Goal: Task Accomplishment & Management: Manage account settings

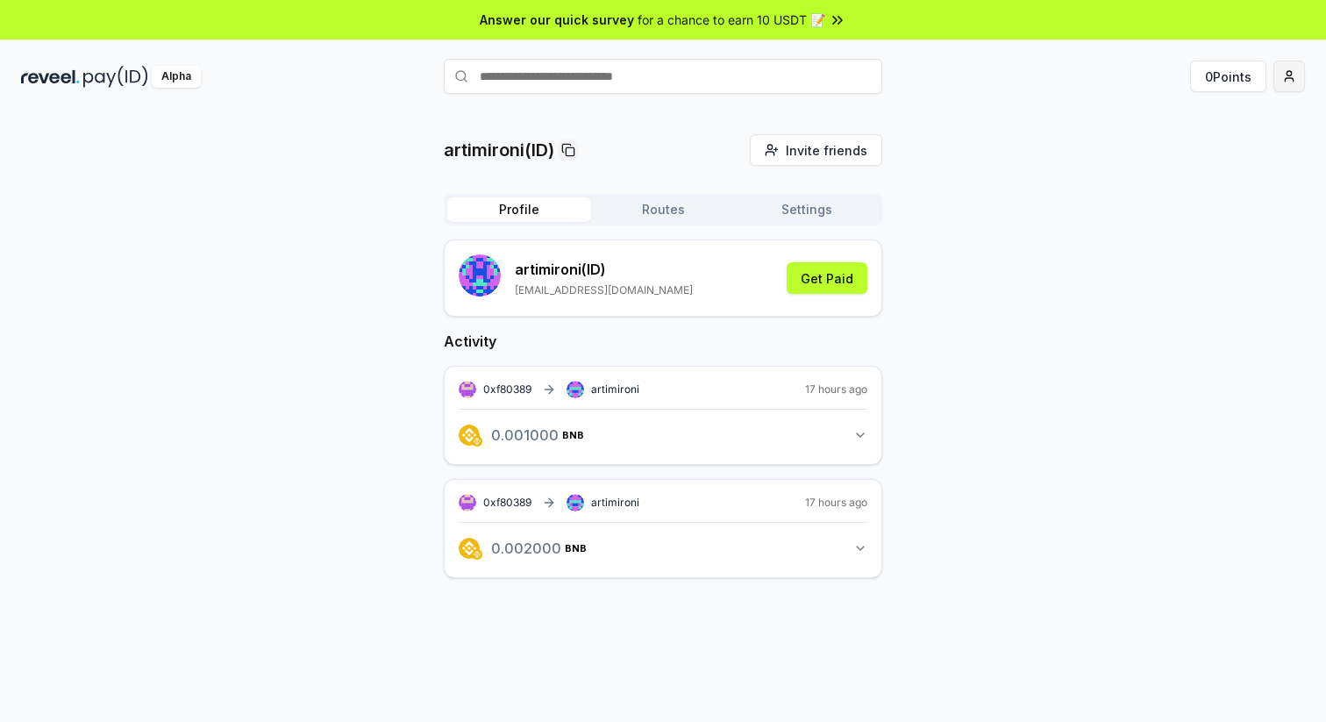
click at [1290, 78] on html "Answer our quick survey for a chance to earn 10 USDT 📝 Alpha 0 Points artimiron…" at bounding box center [663, 361] width 1326 height 722
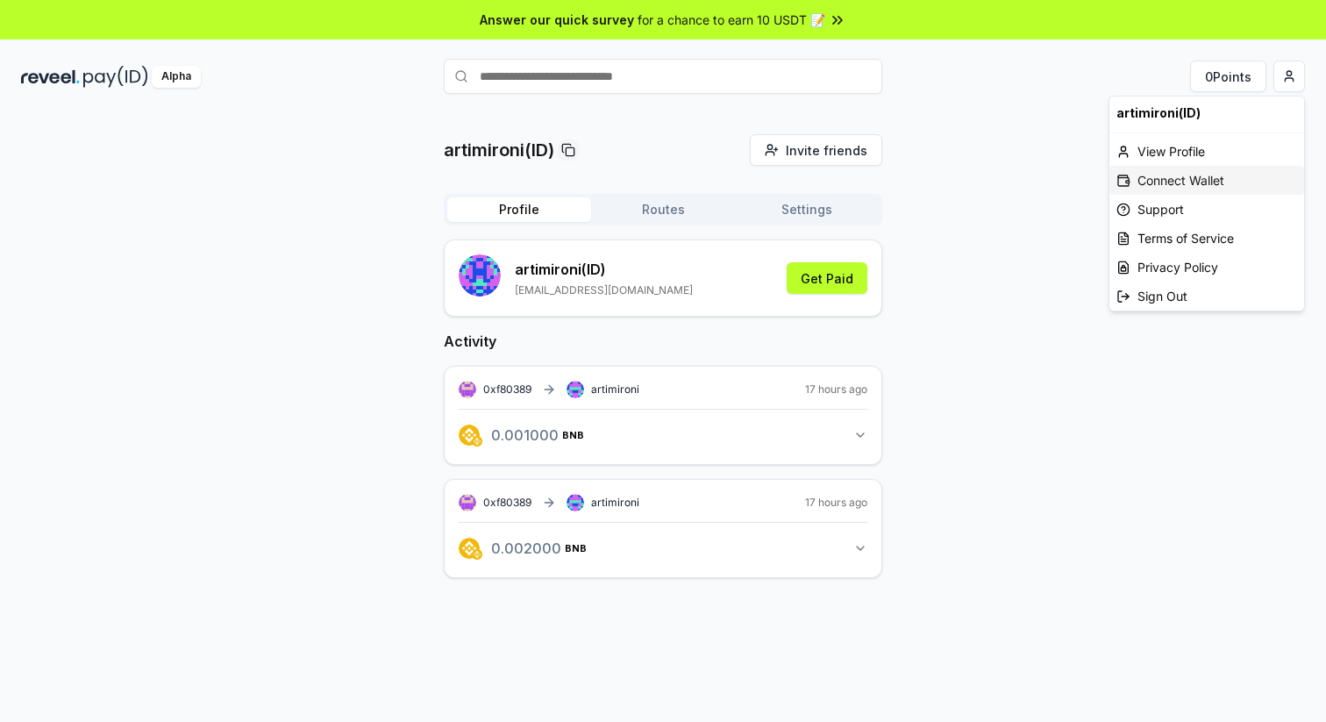
click at [1206, 180] on div "Connect Wallet" at bounding box center [1206, 180] width 195 height 29
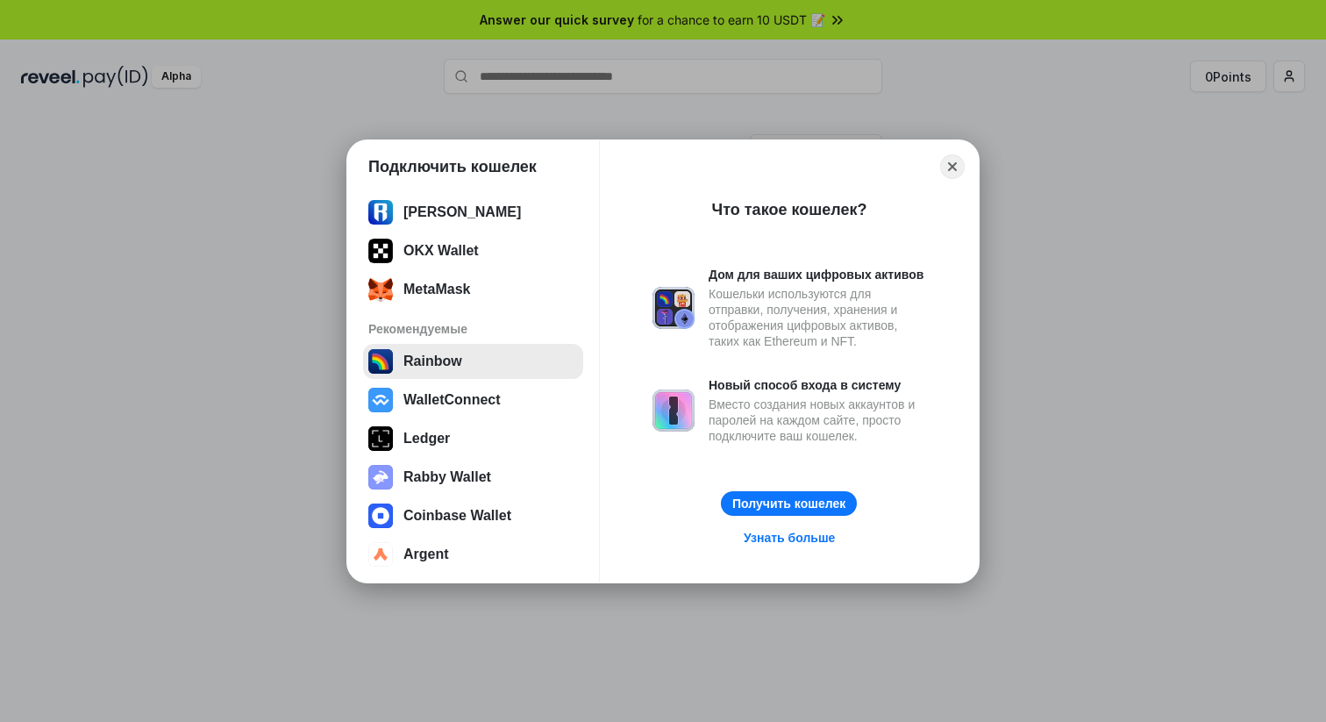
scroll to position [70, 0]
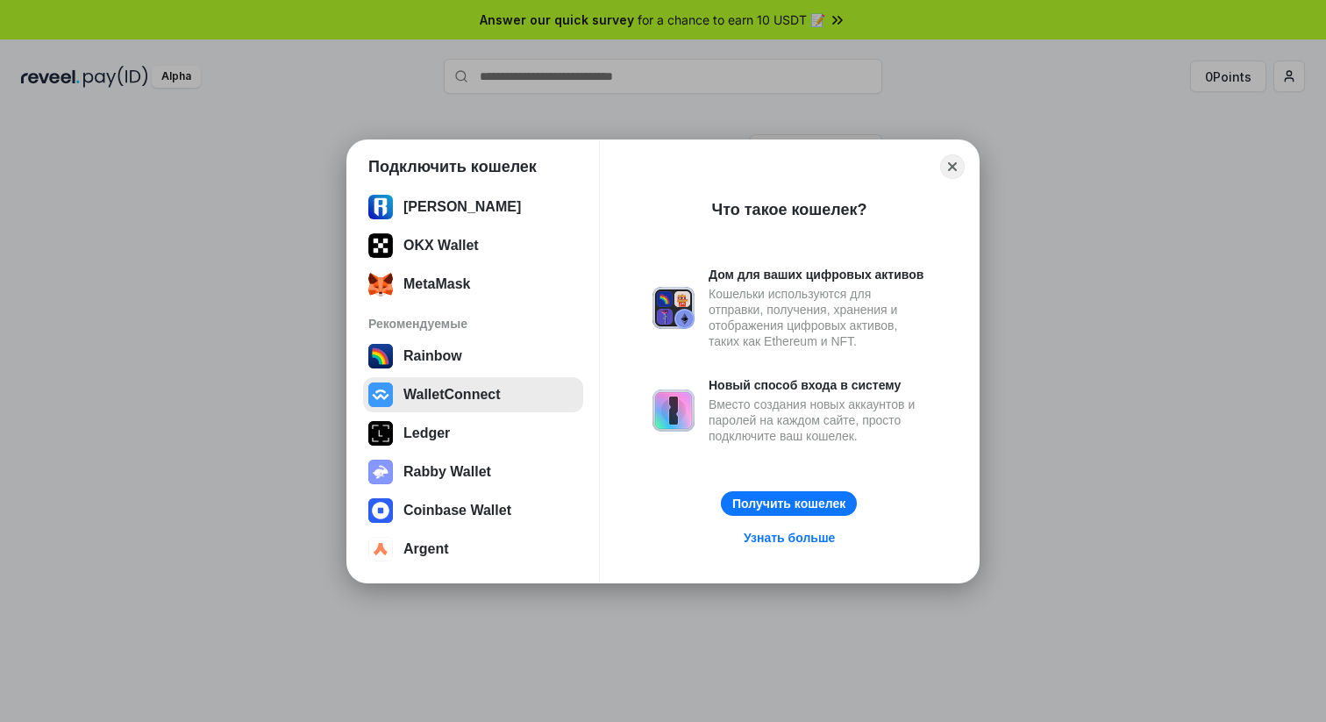
click at [431, 398] on button "WalletConnect" at bounding box center [473, 394] width 220 height 35
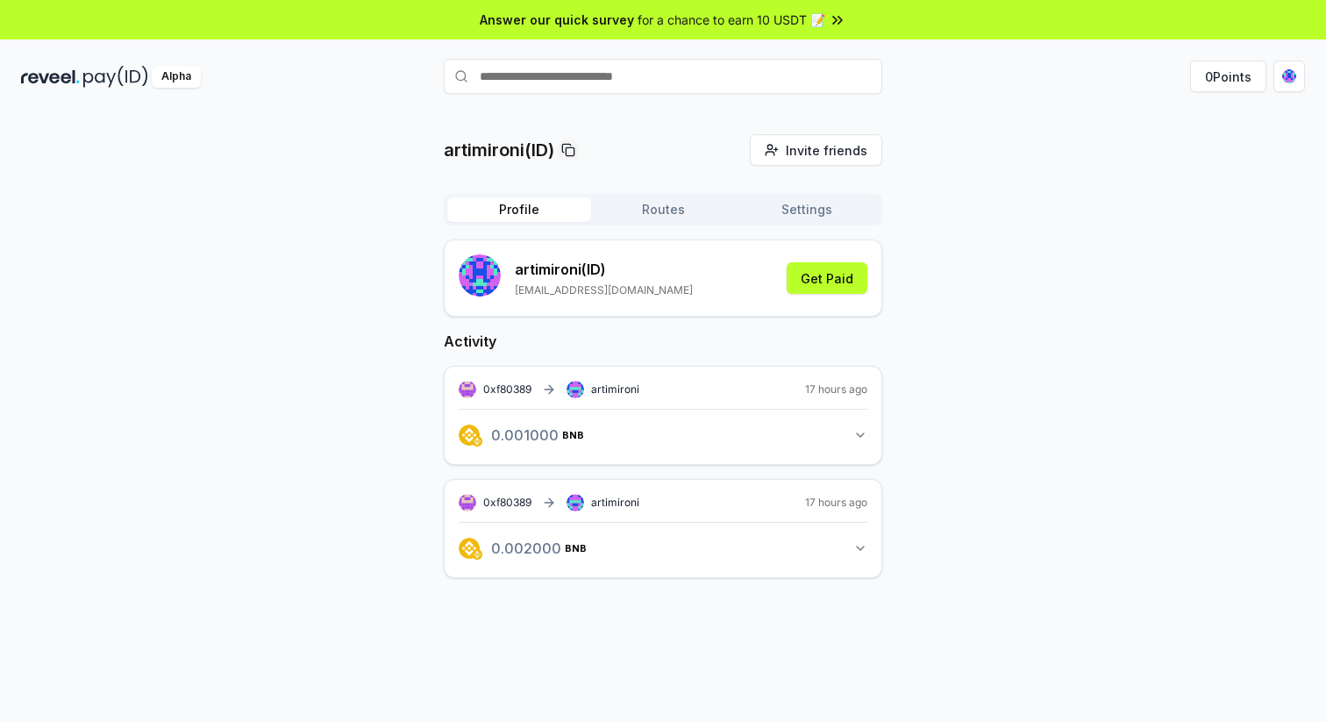
click at [667, 216] on button "Routes" at bounding box center [663, 209] width 144 height 25
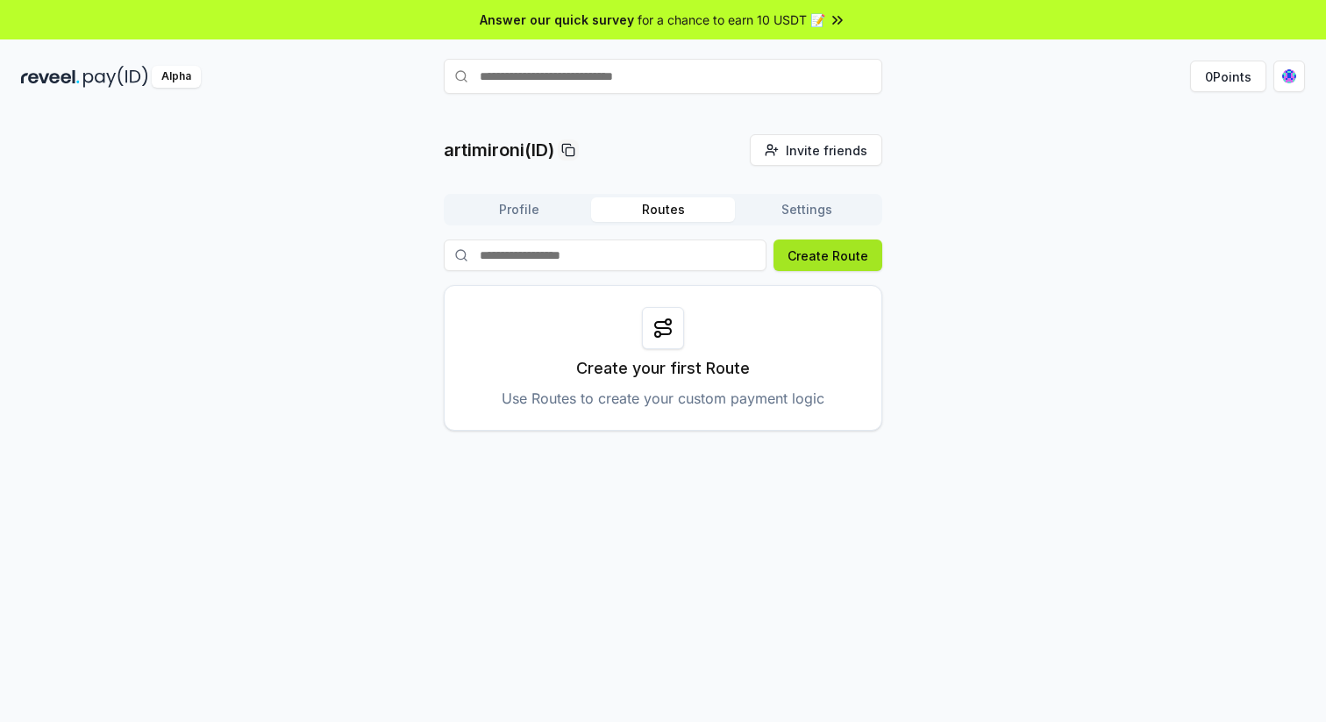
click at [823, 251] on button "Create Route" at bounding box center [827, 255] width 109 height 32
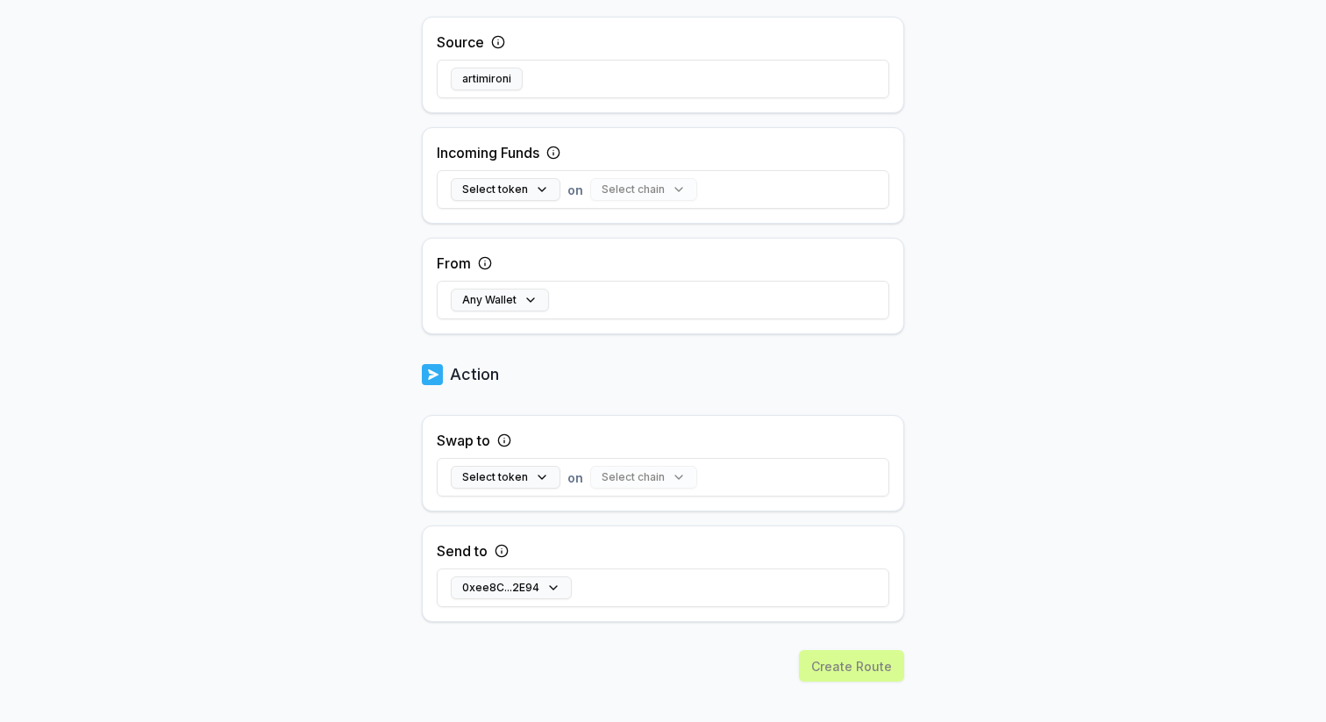
scroll to position [390, 0]
click at [538, 188] on button "Select token" at bounding box center [506, 186] width 110 height 23
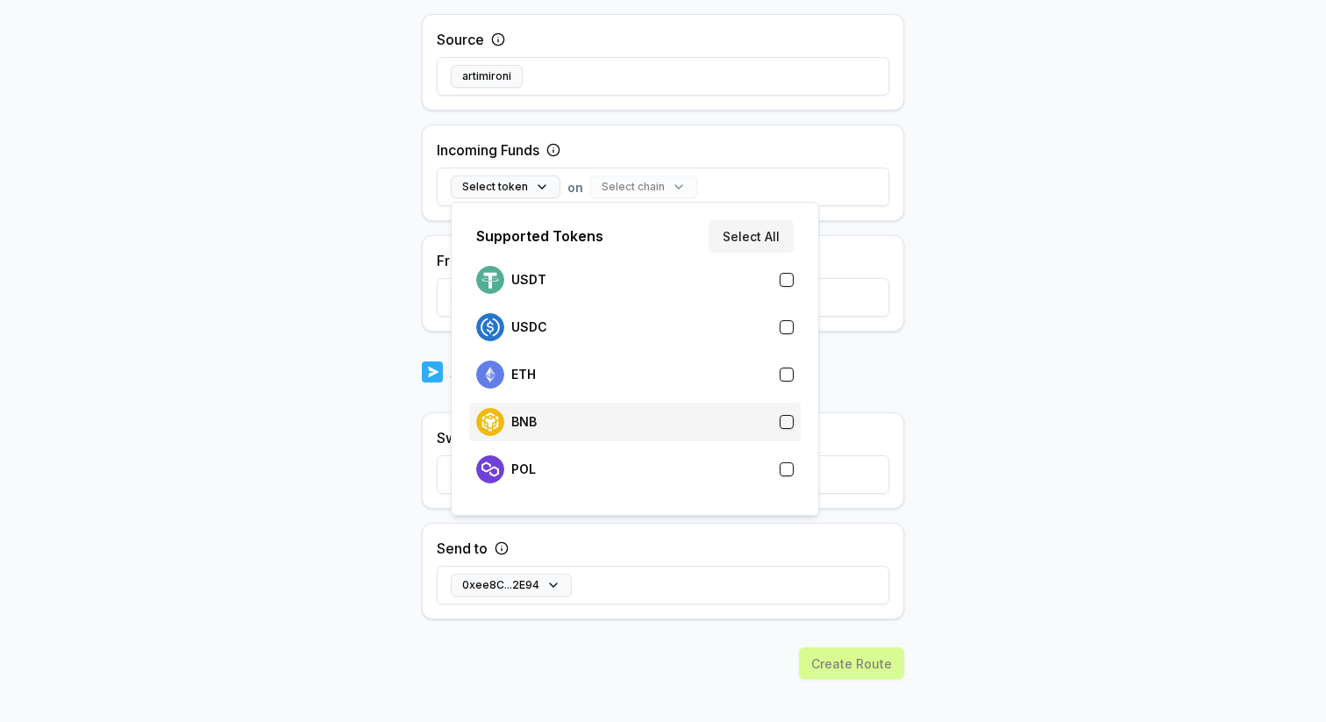
click at [543, 413] on div "BNB" at bounding box center [634, 422] width 317 height 28
click at [608, 183] on button "Select chain" at bounding box center [599, 186] width 107 height 23
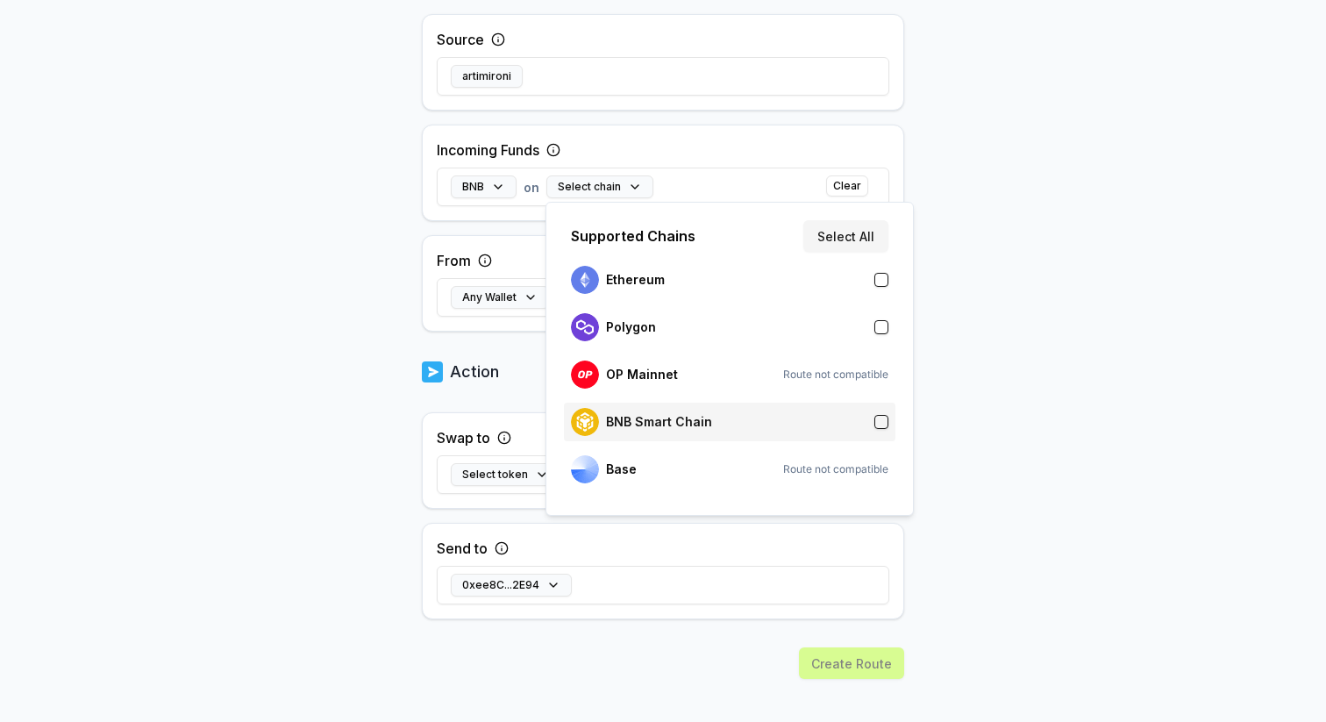
click at [637, 416] on p "BNB Smart Chain" at bounding box center [659, 422] width 106 height 14
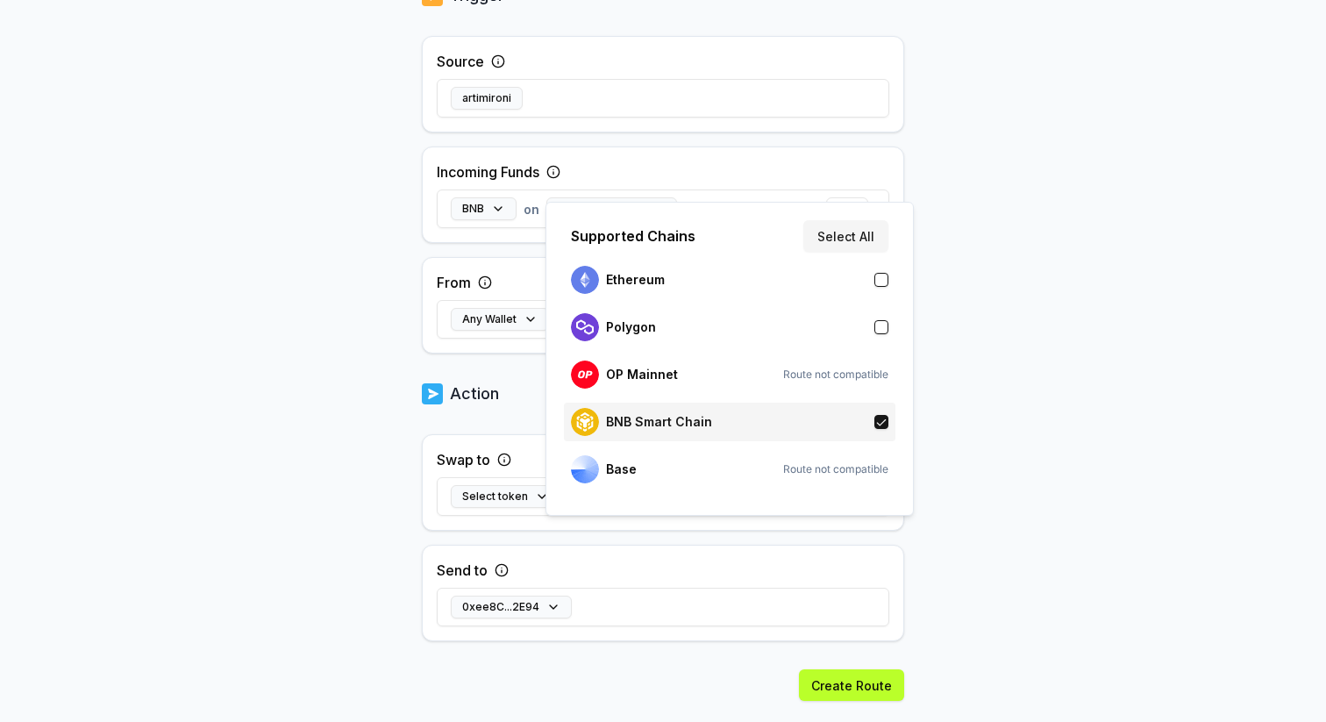
scroll to position [412, 0]
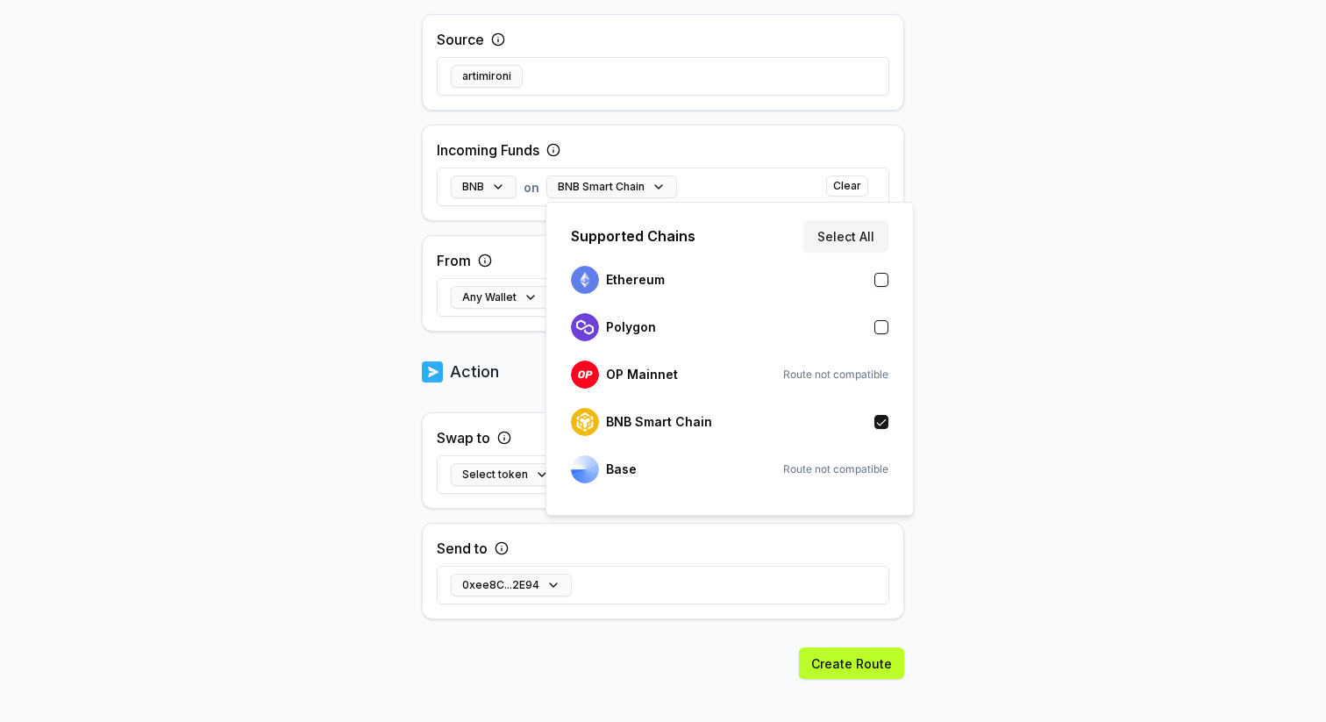
click at [989, 297] on div "Back Create Route ******** When my Pay(ID) receives BNB on BNB Smart Chain send…" at bounding box center [663, 23] width 1326 height 673
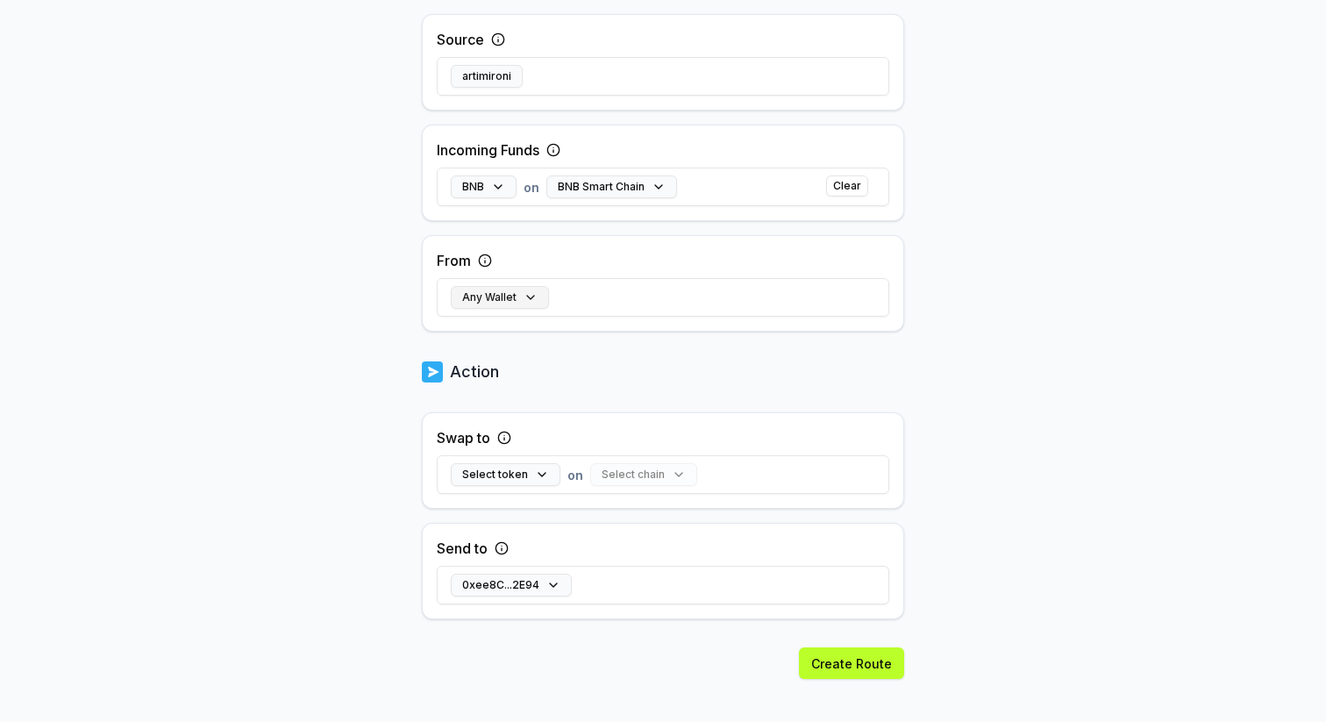
click at [515, 299] on button "Any Wallet" at bounding box center [500, 297] width 98 height 23
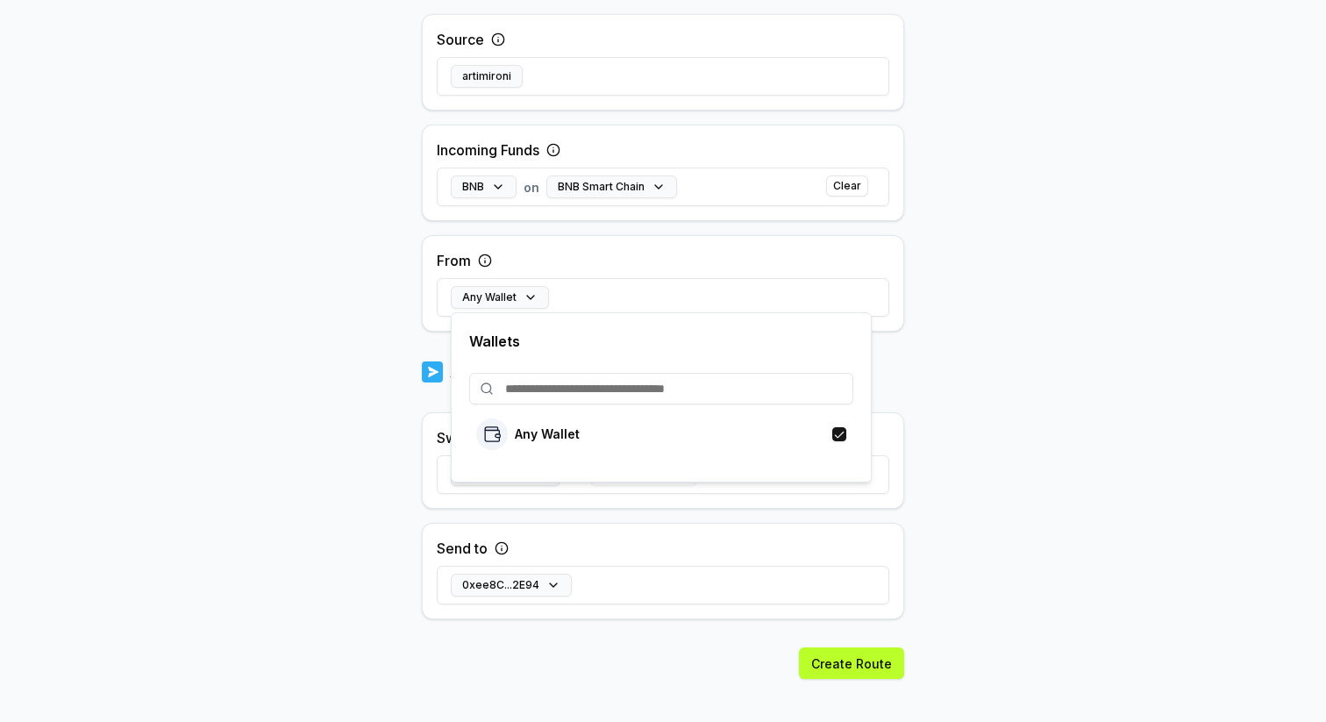
click at [585, 393] on input at bounding box center [661, 389] width 384 height 32
click at [631, 388] on input at bounding box center [661, 389] width 384 height 32
paste input "**********"
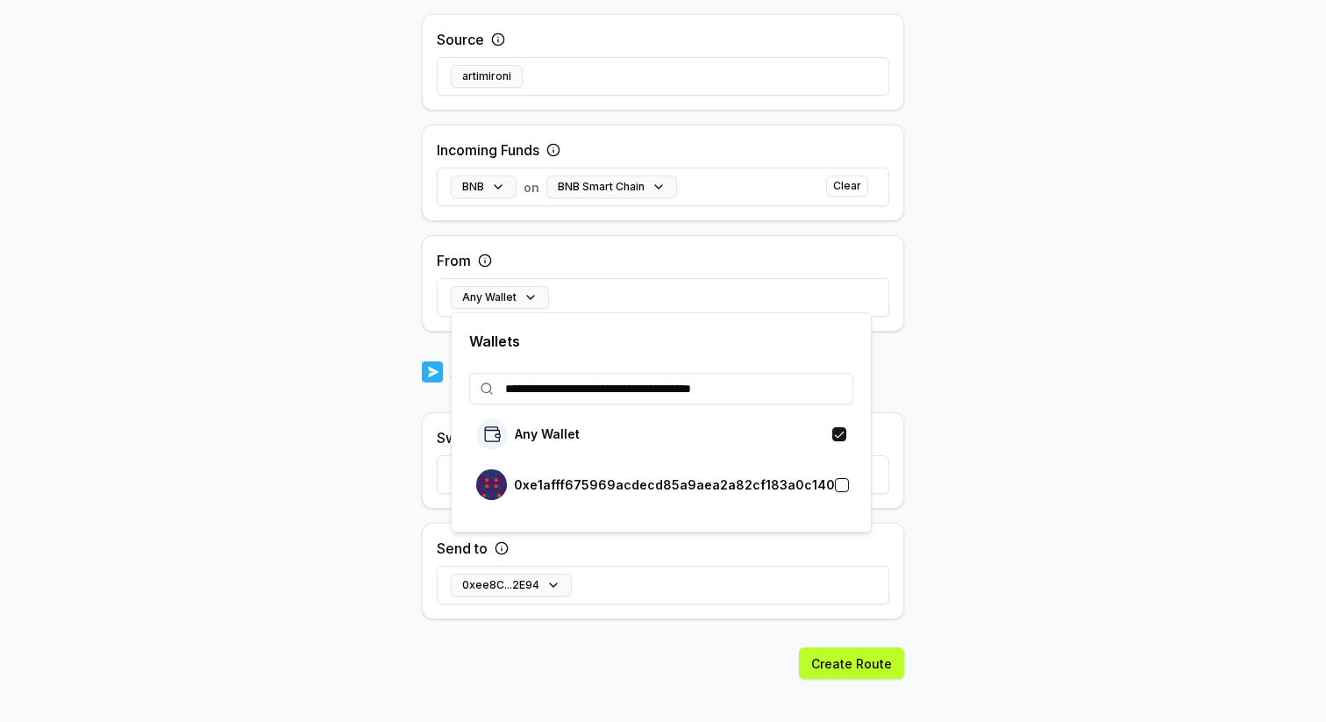
type input "**********"
click at [846, 485] on div "0xe1afff675969acdecd85a9aea2a82cf183a0c140" at bounding box center [661, 484] width 384 height 41
click at [984, 403] on body "**********" at bounding box center [663, 361] width 1326 height 722
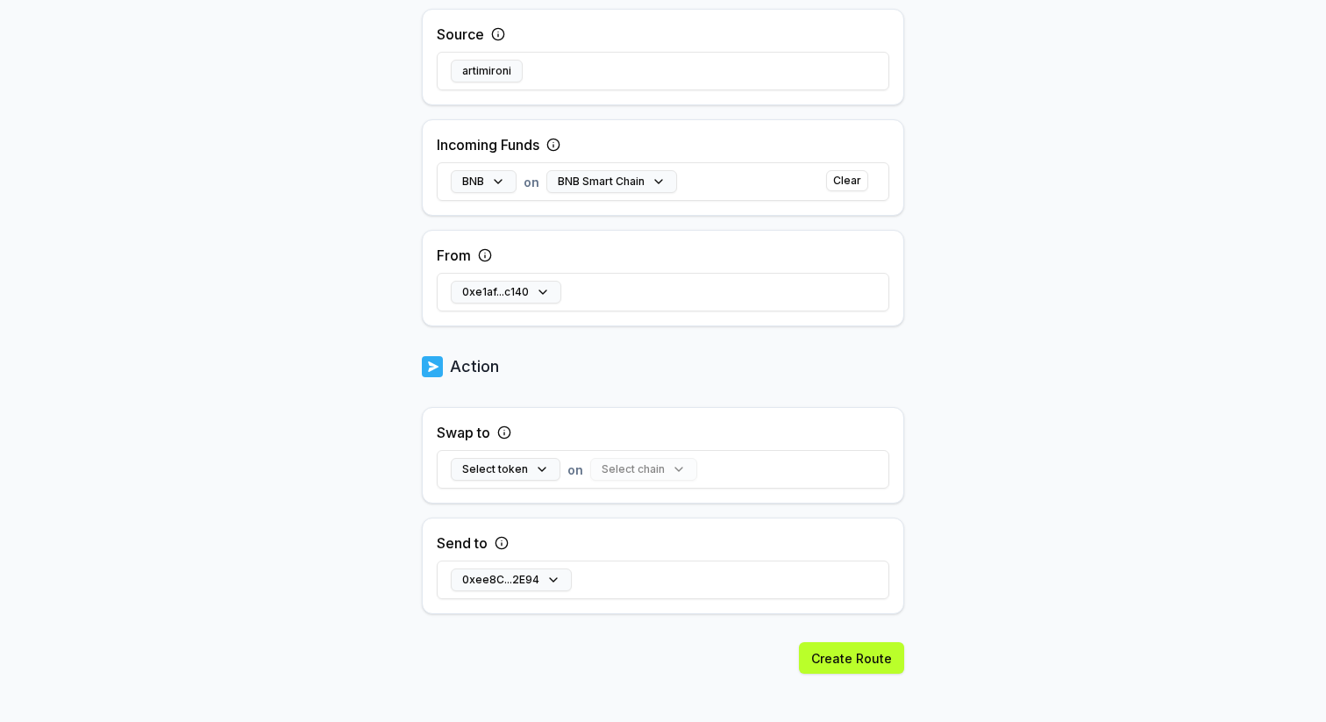
scroll to position [431, 0]
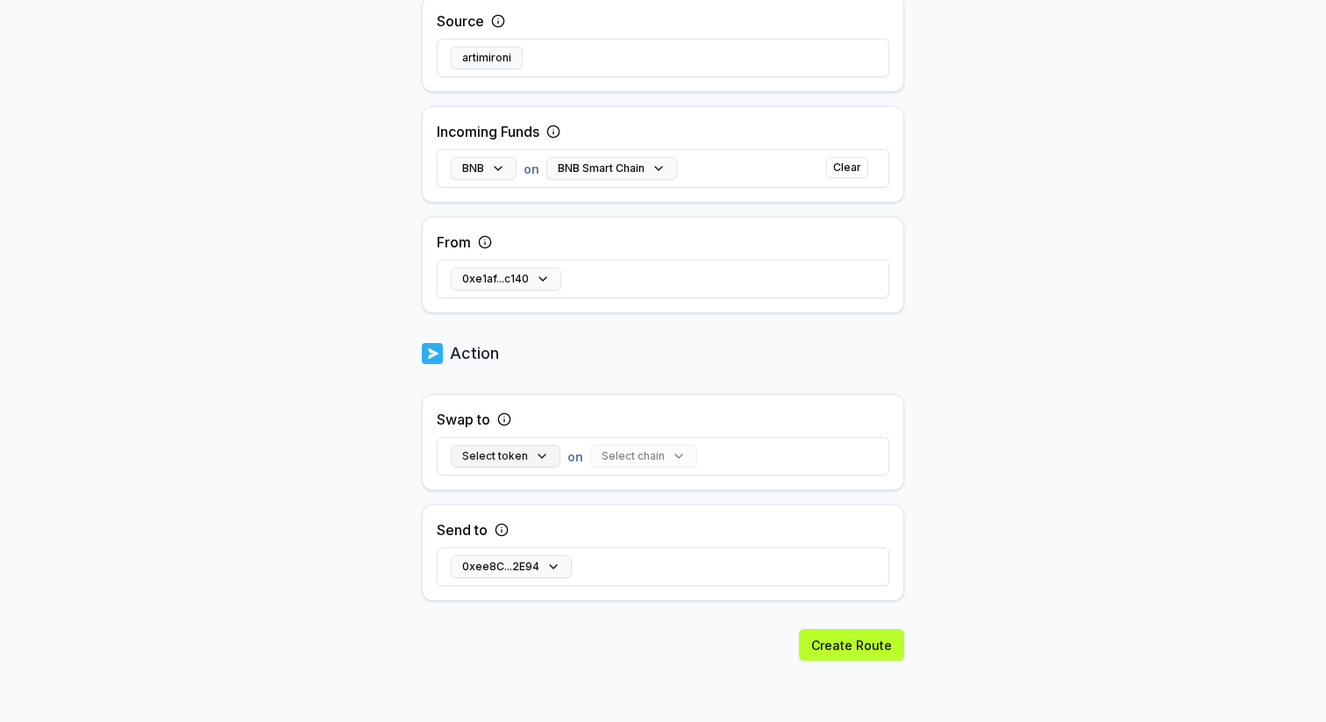
click at [542, 458] on button "Select token" at bounding box center [506, 456] width 110 height 23
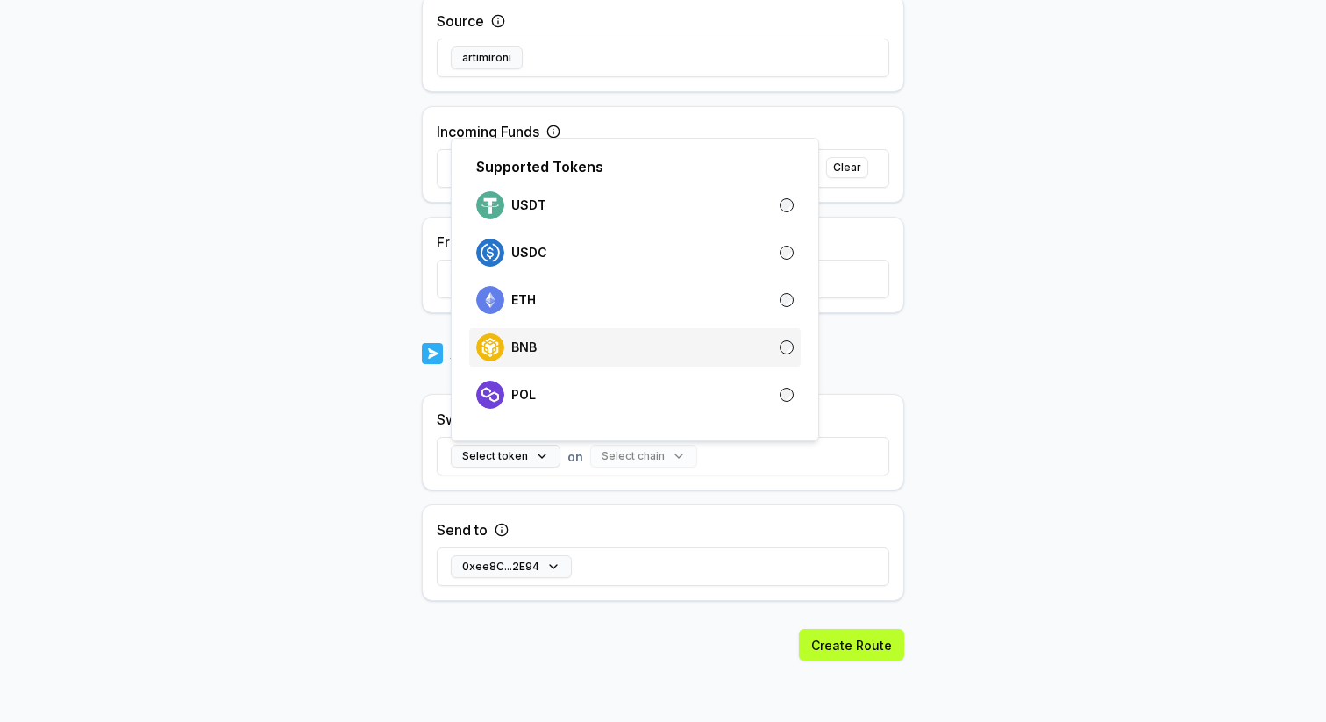
click at [537, 345] on div "BNB" at bounding box center [634, 347] width 317 height 28
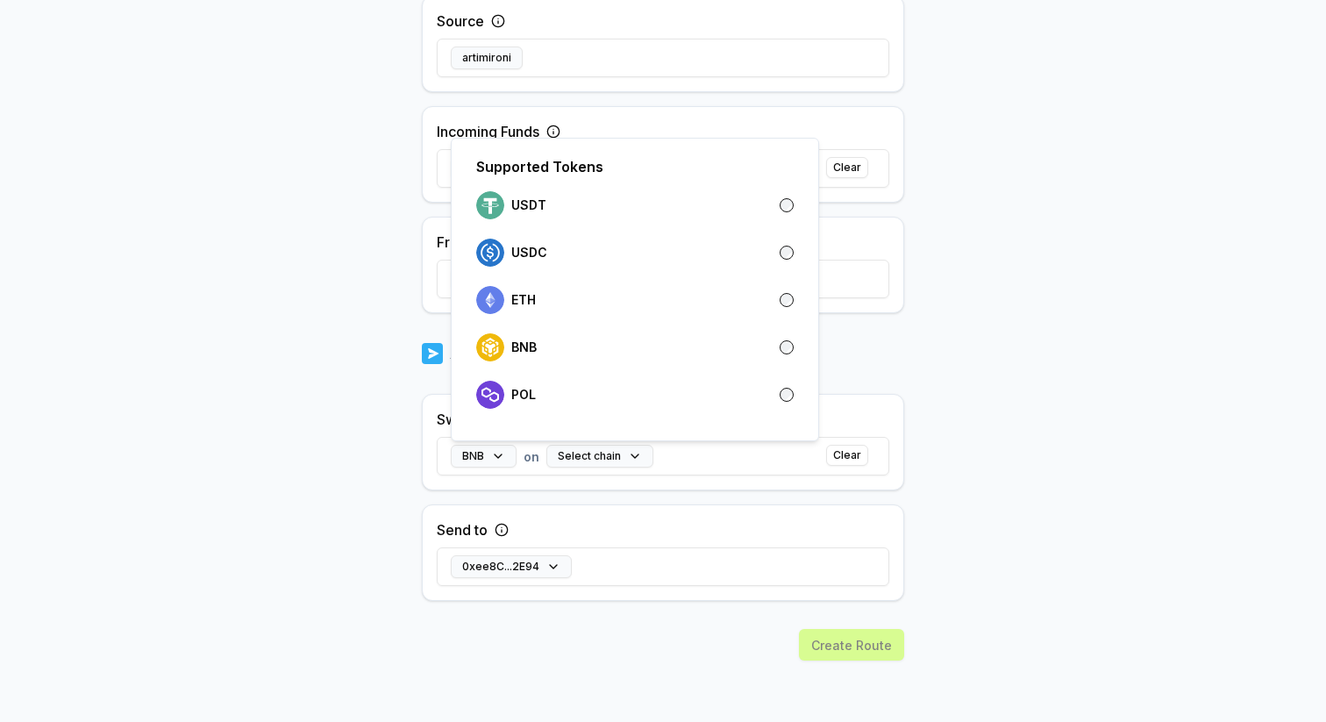
click at [630, 473] on div "BNB on Select chain Clear" at bounding box center [663, 456] width 452 height 51
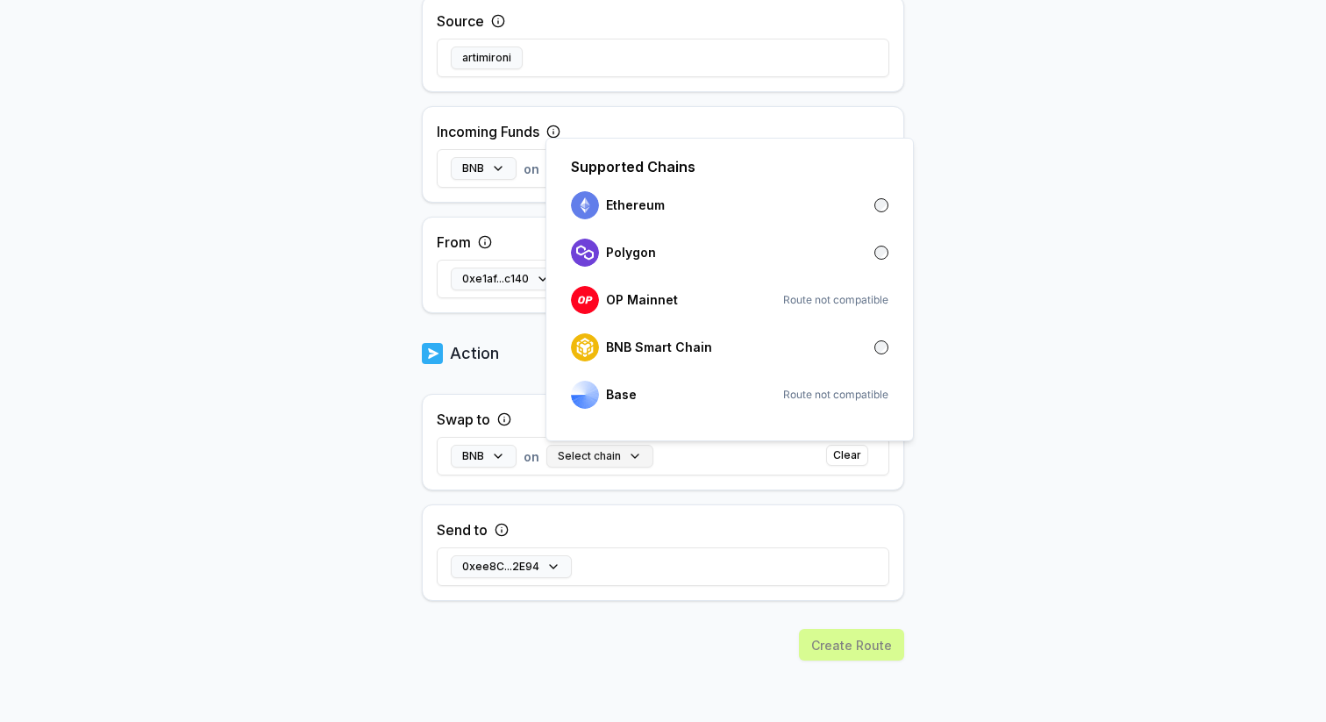
click at [630, 452] on button "Select chain" at bounding box center [599, 456] width 107 height 23
click at [640, 353] on p "BNB Smart Chain" at bounding box center [659, 347] width 106 height 14
click at [987, 310] on div "Back Create Route ******** When my Pay(ID) receives BNB on BNB Smart Chain from…" at bounding box center [663, 5] width 1326 height 673
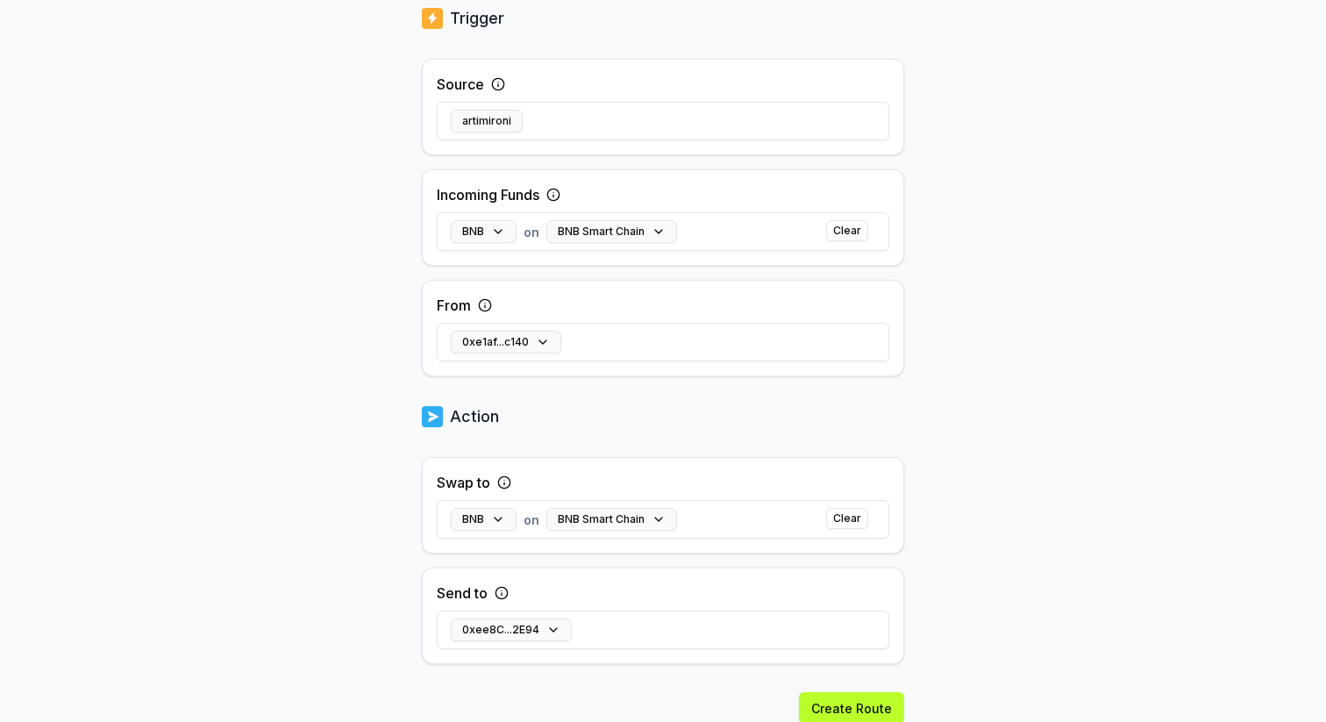
scroll to position [346, 0]
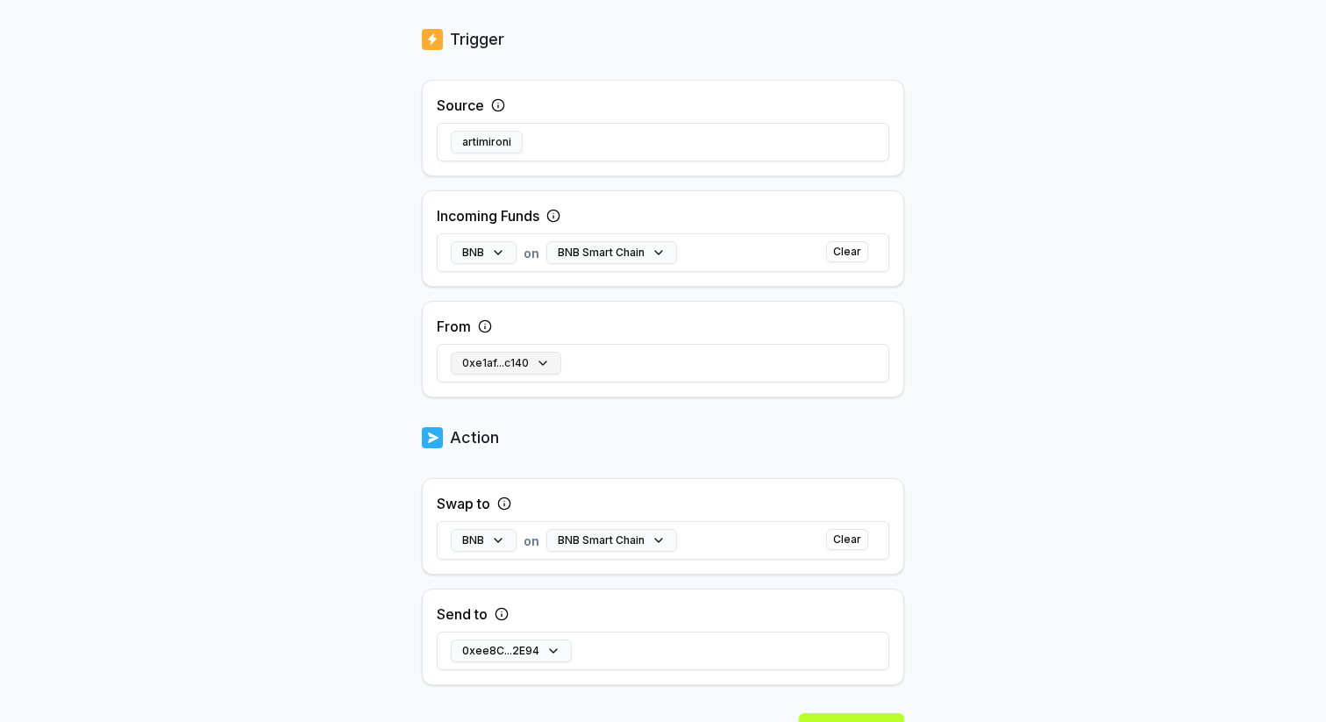
click at [551, 357] on button "0xe1af...c140" at bounding box center [506, 363] width 110 height 23
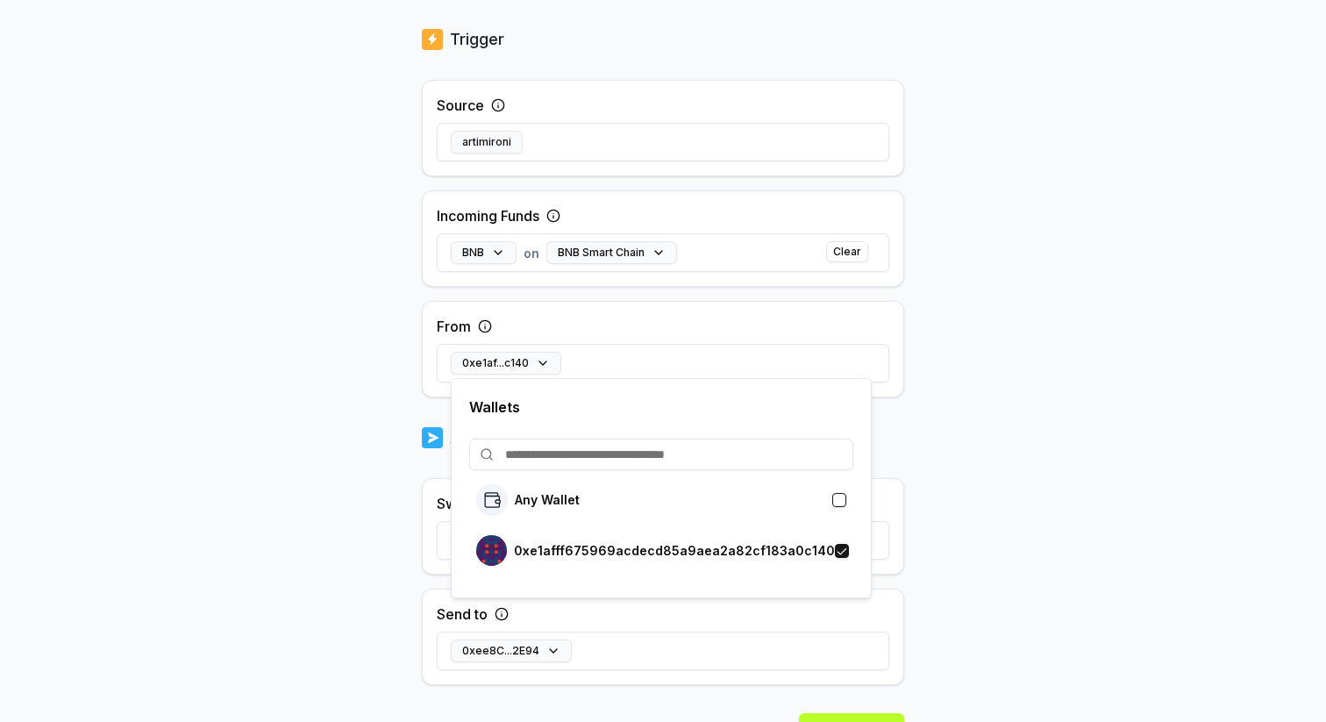
click at [980, 359] on div "Back Create Route ******** When my Pay(ID) receives BNB on BNB Smart Chain from…" at bounding box center [663, 89] width 1326 height 673
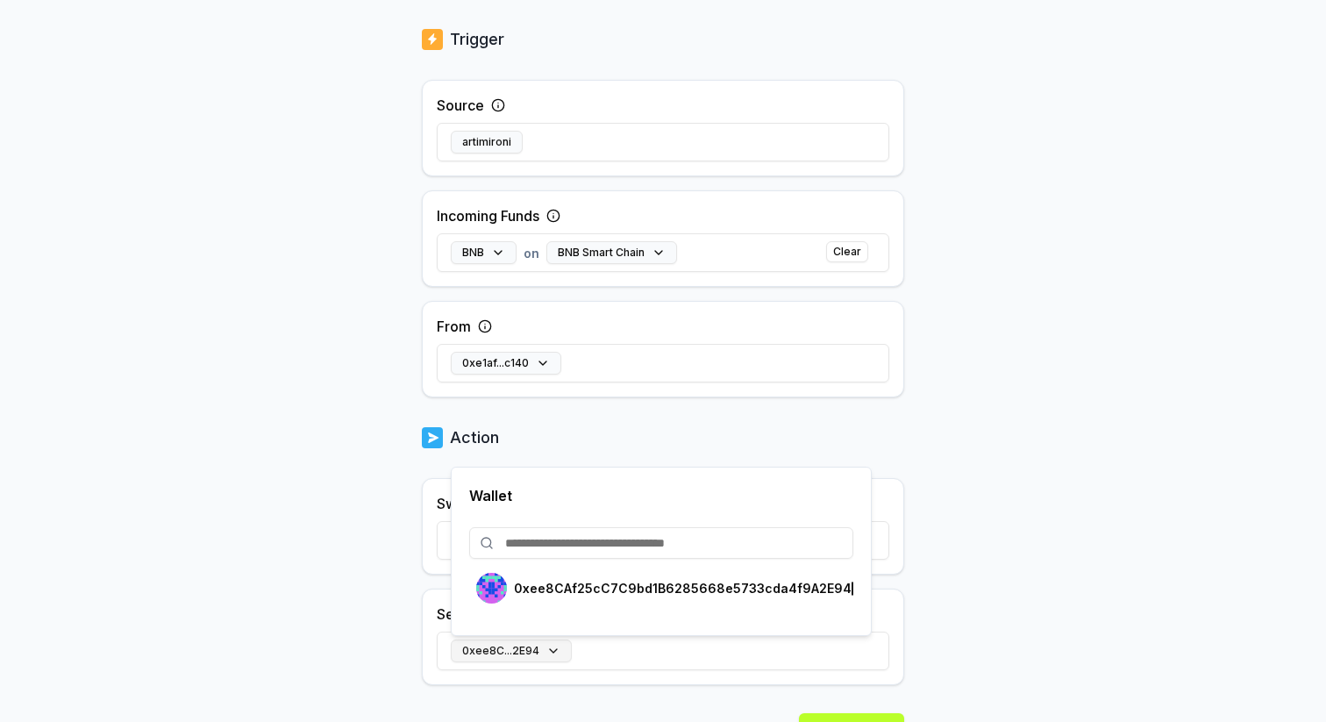
click at [536, 650] on button "0xee8C...2E94" at bounding box center [511, 650] width 121 height 23
drag, startPoint x: 512, startPoint y: 589, endPoint x: 613, endPoint y: 601, distance: 101.5
click at [613, 601] on div "0xee8CAf25cC7C9bd1B6285668e5733cda4f9A2E94" at bounding box center [663, 588] width 375 height 31
drag, startPoint x: 516, startPoint y: 581, endPoint x: 730, endPoint y: 595, distance: 214.4
click at [730, 595] on p "0xee8CAf25cC7C9bd1B6285668e5733cda4f9A2E94" at bounding box center [683, 588] width 338 height 14
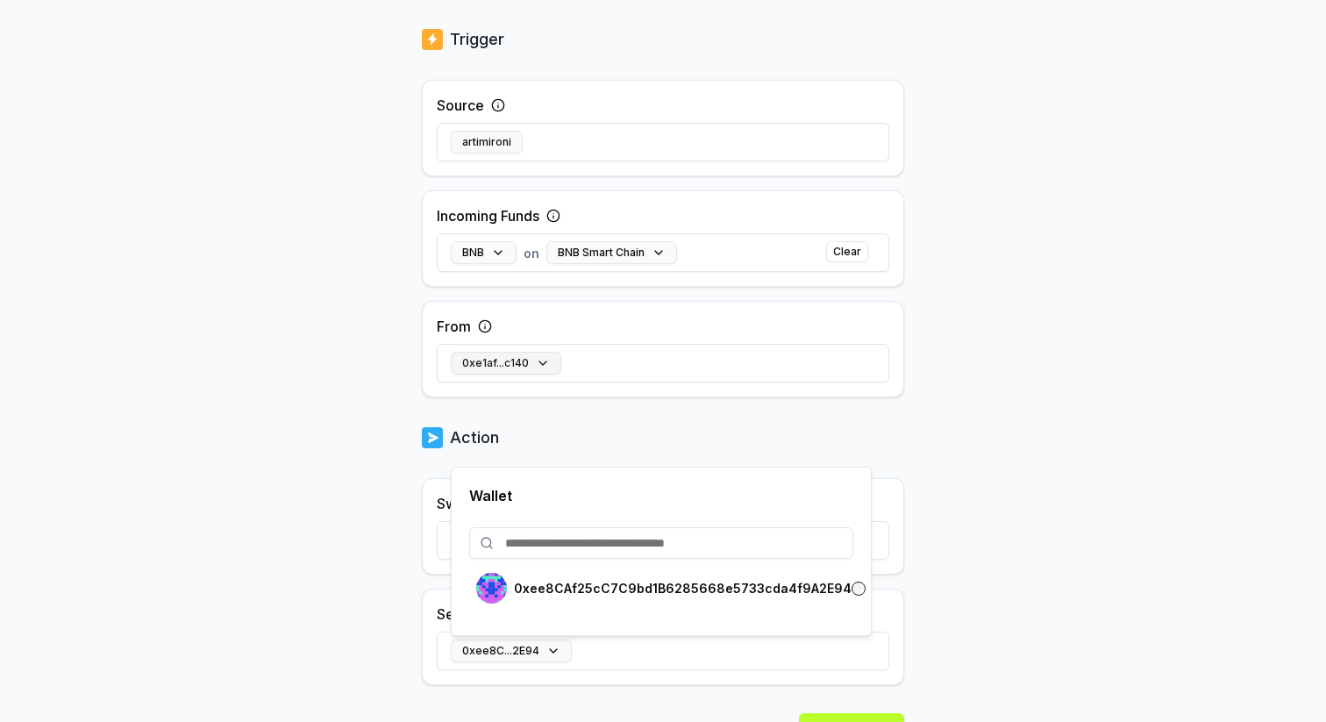
click at [534, 362] on button "0xe1af...c140" at bounding box center [506, 363] width 110 height 23
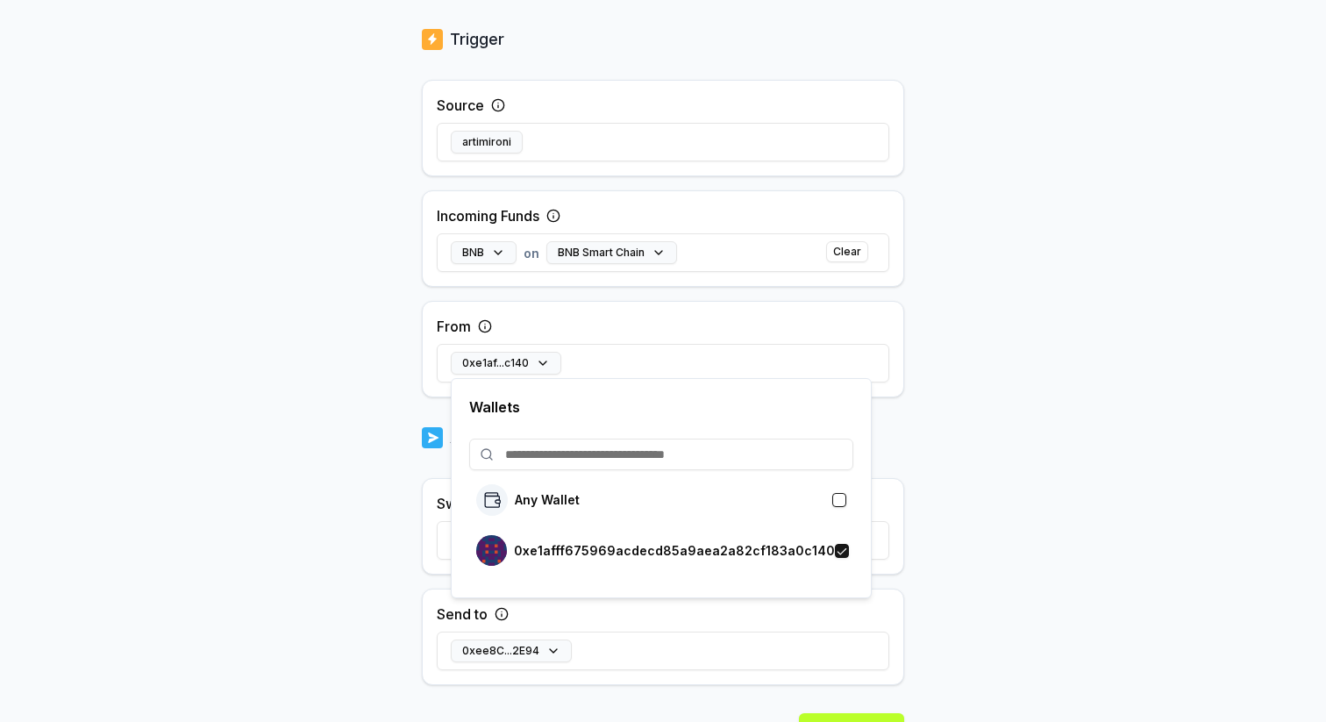
click at [763, 463] on input at bounding box center [661, 454] width 384 height 32
paste input "**********"
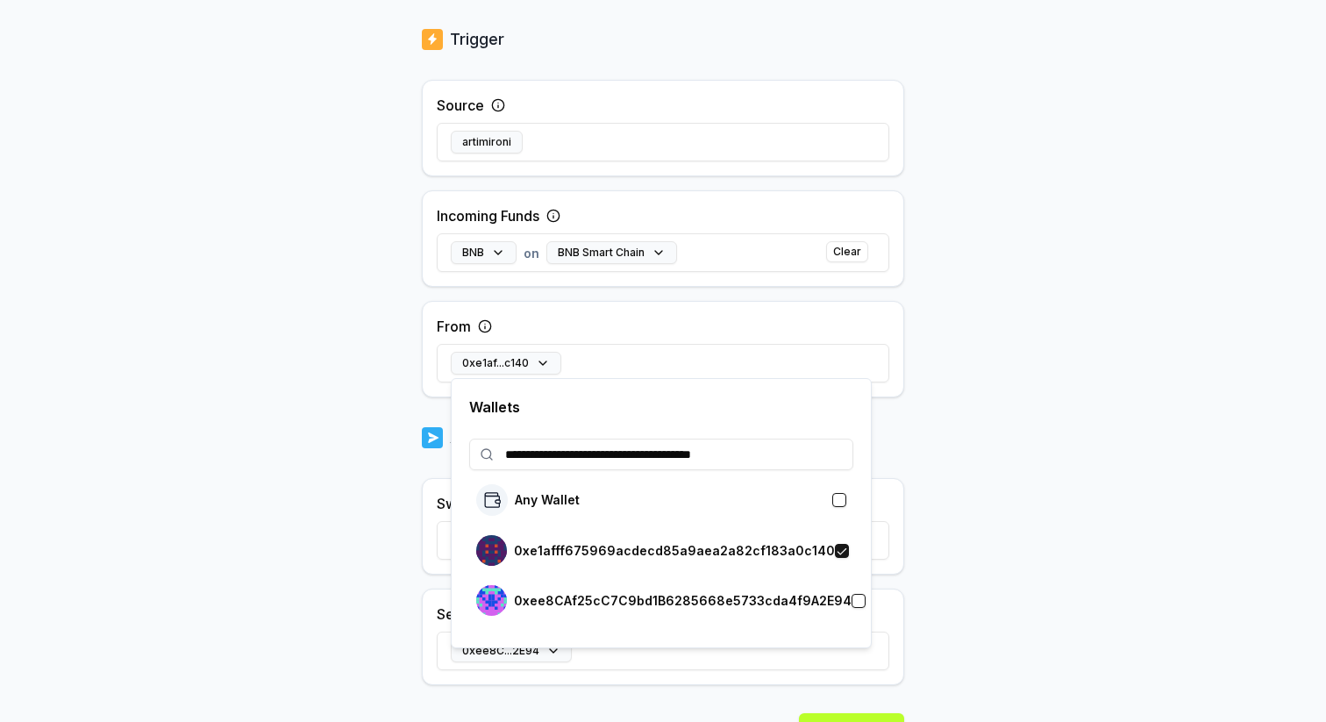
type input "**********"
click at [851, 604] on button "button" at bounding box center [858, 601] width 14 height 14
click at [1006, 475] on body "**********" at bounding box center [663, 361] width 1326 height 722
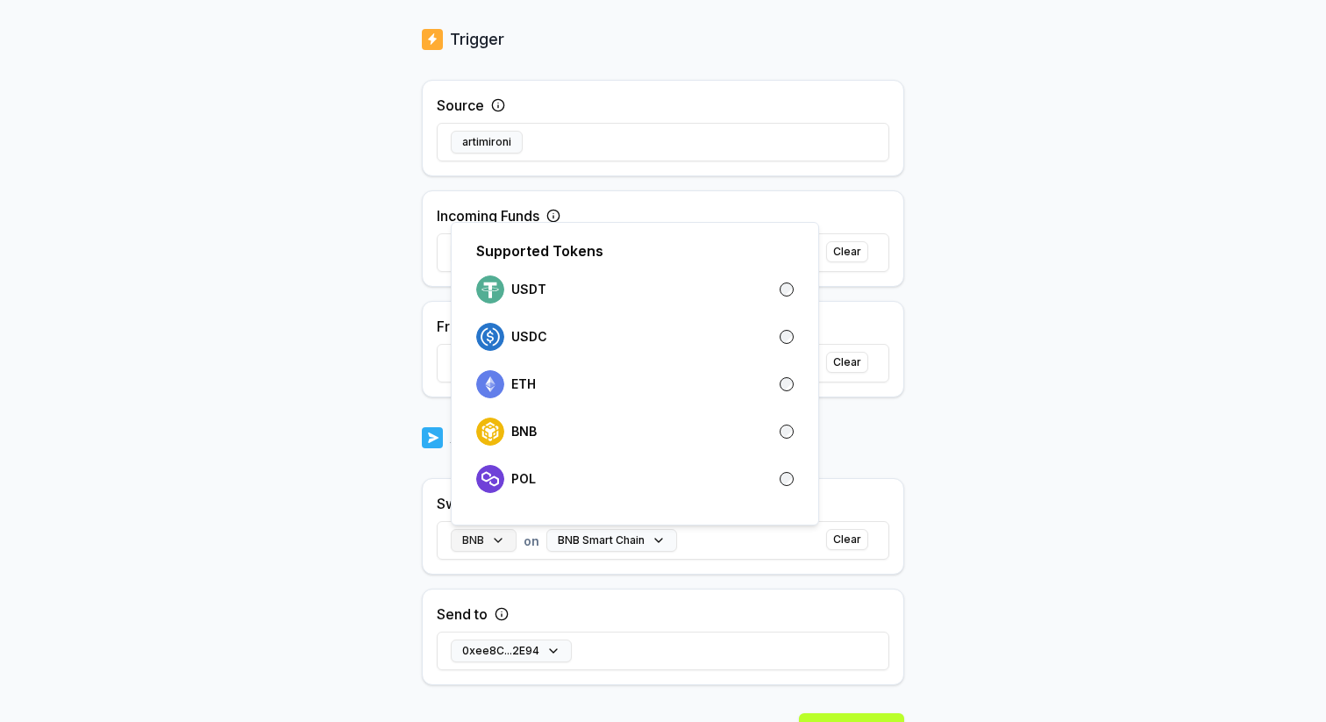
click at [501, 537] on button "BNB" at bounding box center [484, 540] width 66 height 23
click at [541, 289] on p "USDT" at bounding box center [528, 289] width 35 height 14
click at [633, 552] on div "USDT on BNB Smart Chain Clear" at bounding box center [663, 540] width 452 height 51
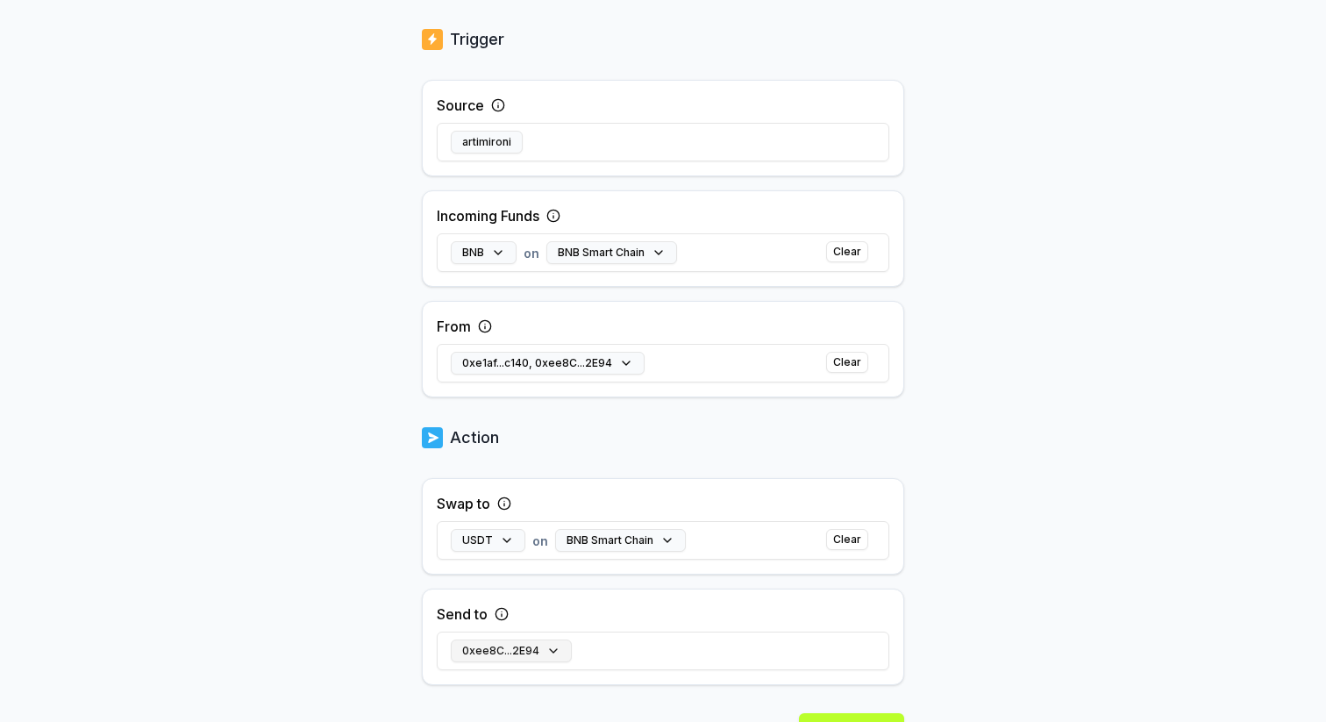
click at [551, 647] on button "0xee8C...2E94" at bounding box center [511, 650] width 121 height 23
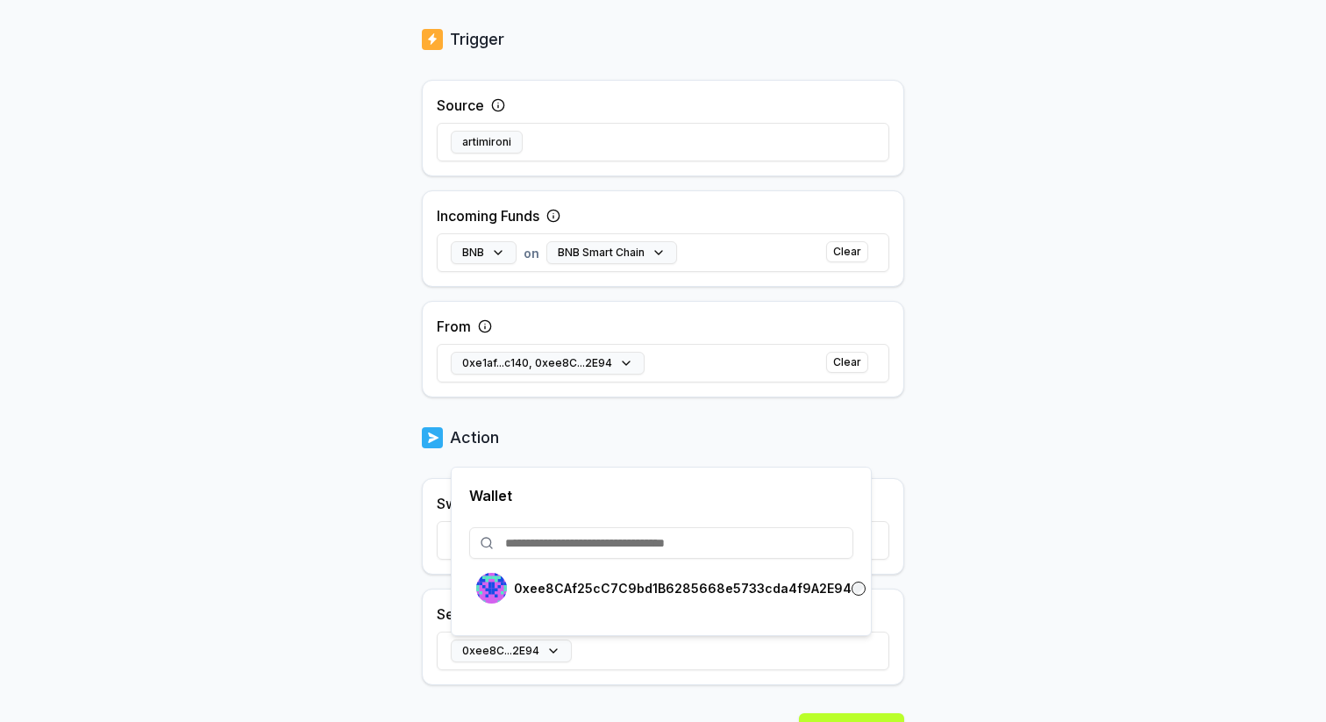
click at [752, 544] on input at bounding box center [661, 543] width 384 height 32
paste input "**********"
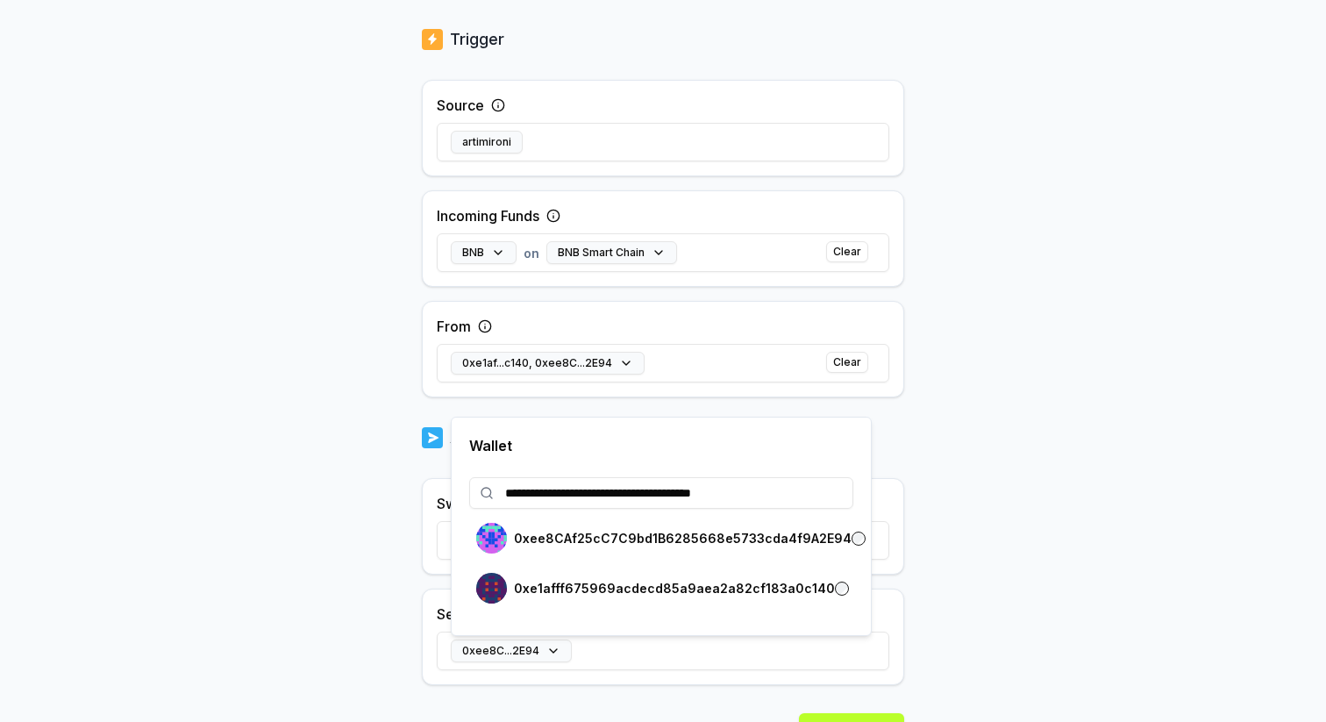
type input "**********"
click at [1034, 511] on body "**********" at bounding box center [663, 361] width 1326 height 722
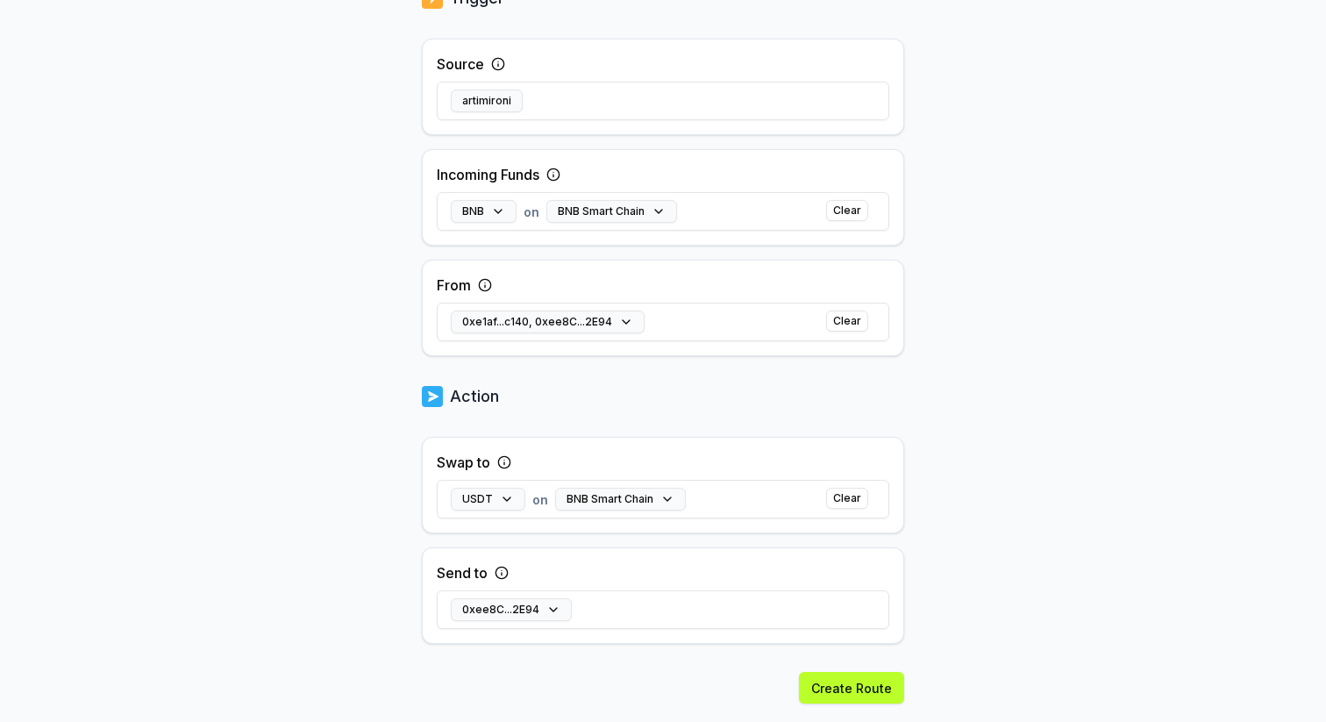
scroll to position [452, 0]
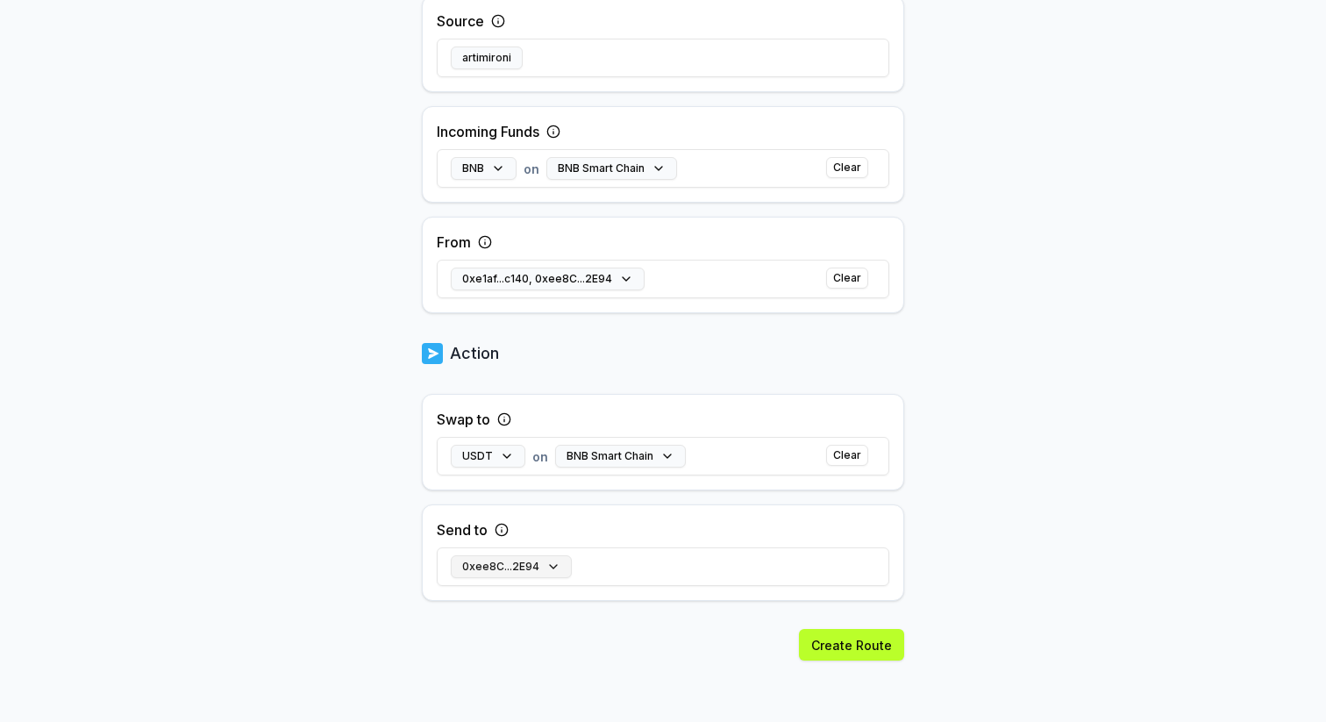
click at [528, 562] on button "0xee8C...2E94" at bounding box center [511, 566] width 121 height 23
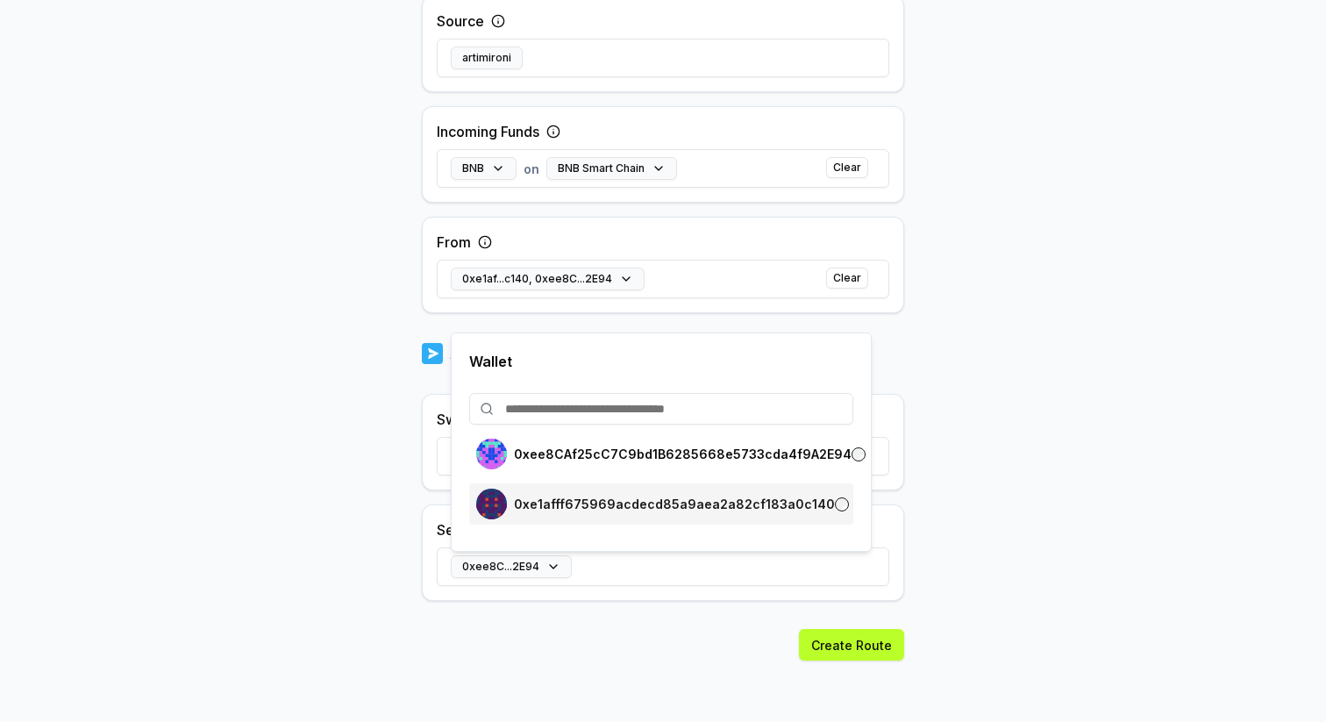
click at [666, 504] on p "0xe1afff675969acdecd85a9aea2a82cf183a0c140" at bounding box center [674, 504] width 321 height 14
click at [1016, 474] on body "Answer our quick survey for a chance to earn 10 USDT 📝 Alpha 0 Points Back Crea…" at bounding box center [663, 361] width 1326 height 722
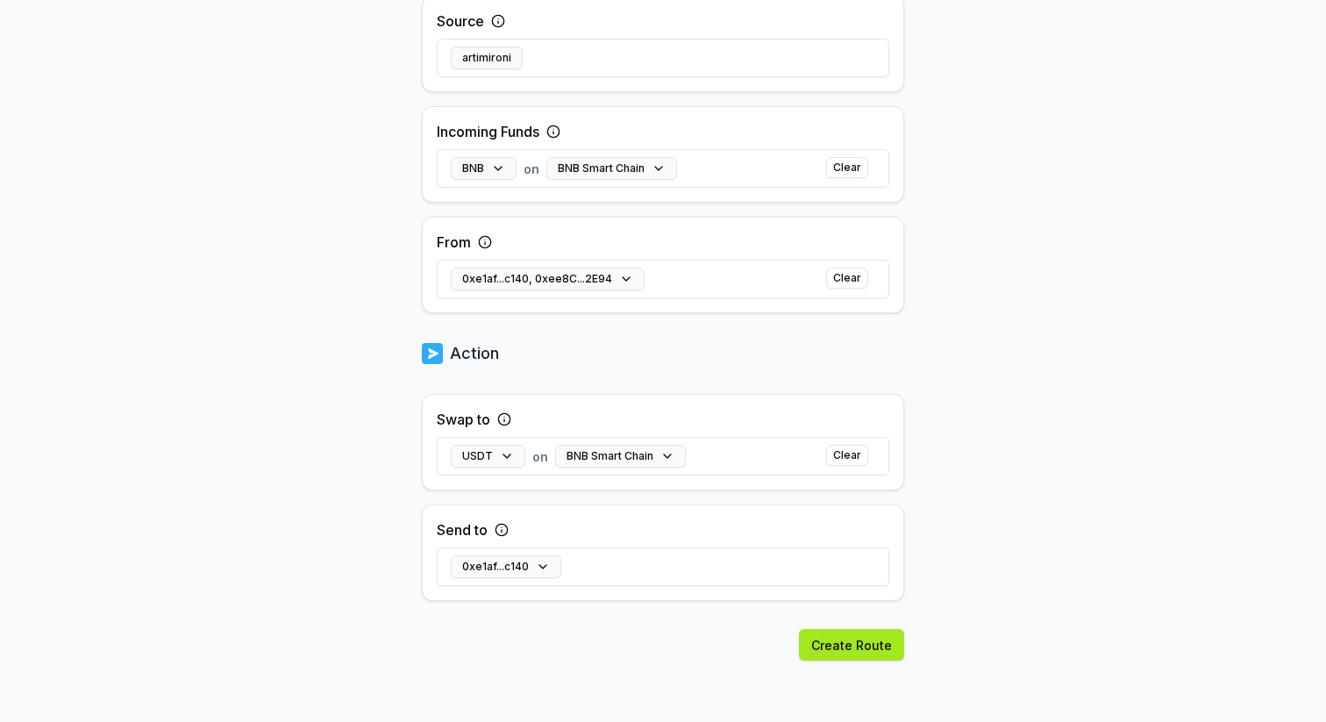
click at [841, 645] on button "Create Route" at bounding box center [851, 645] width 105 height 32
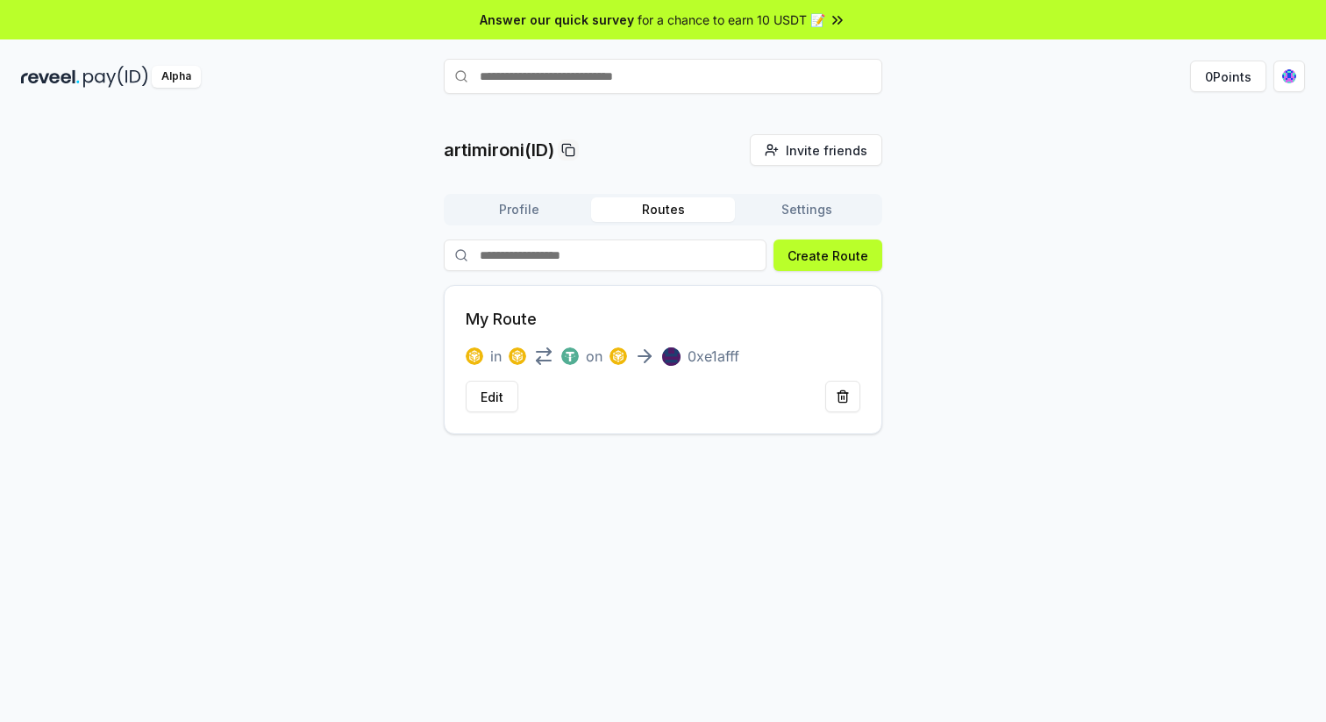
click at [529, 214] on button "Profile" at bounding box center [519, 209] width 144 height 25
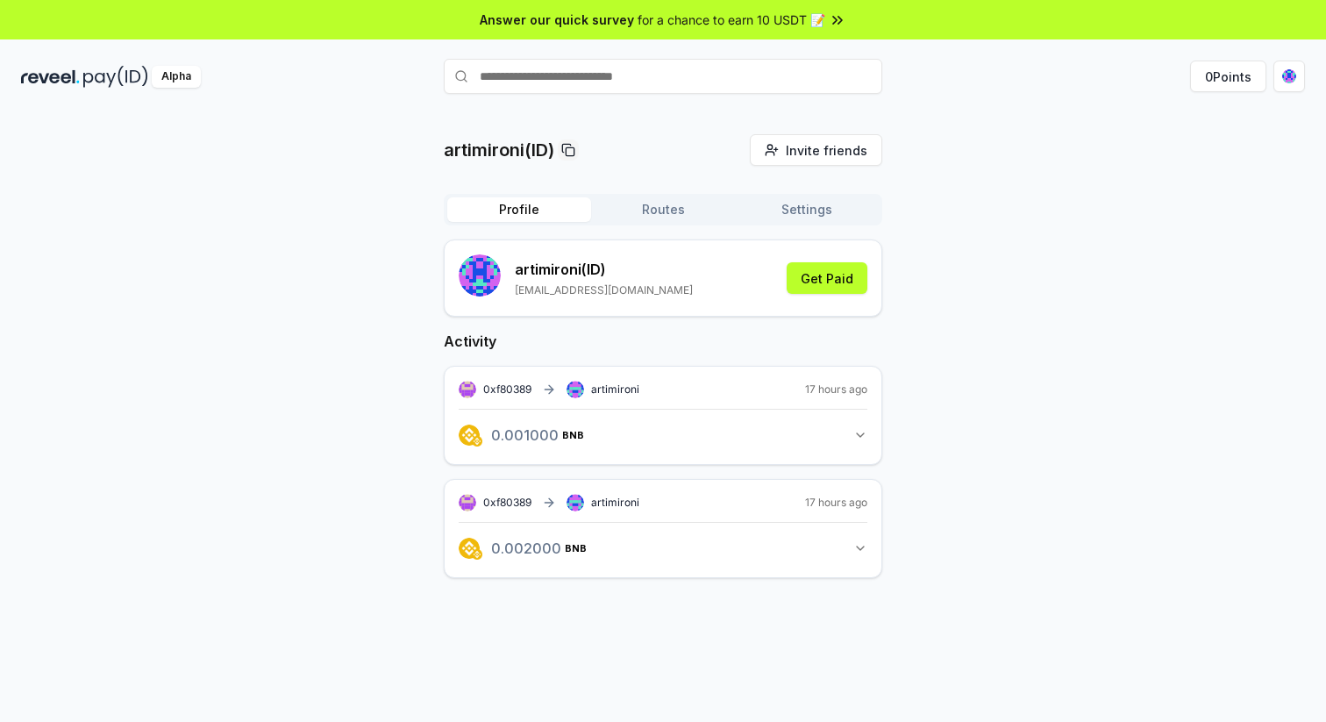
click at [856, 428] on icon "button" at bounding box center [860, 435] width 14 height 14
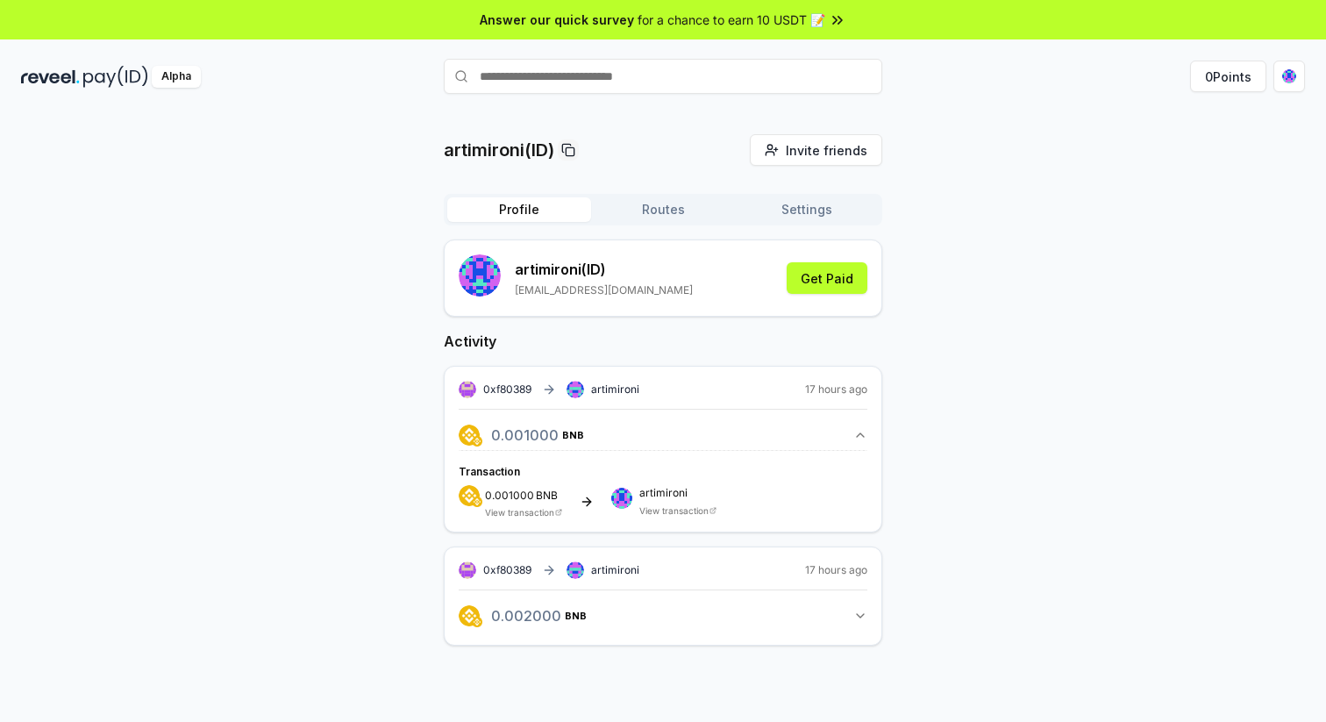
click at [846, 606] on button "0.002000 BNB 0.002 BNB" at bounding box center [663, 616] width 409 height 30
click at [855, 279] on button "Get Paid" at bounding box center [827, 278] width 81 height 32
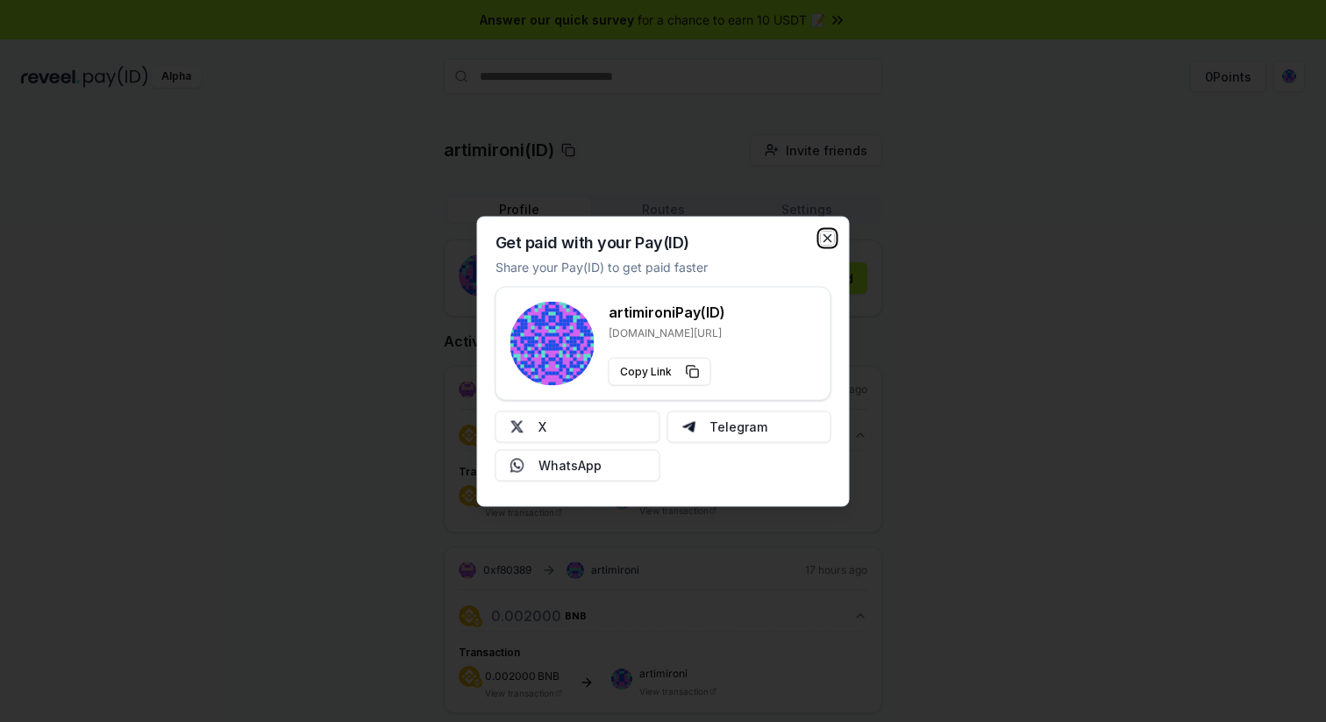
click at [832, 234] on icon "button" at bounding box center [828, 238] width 14 height 14
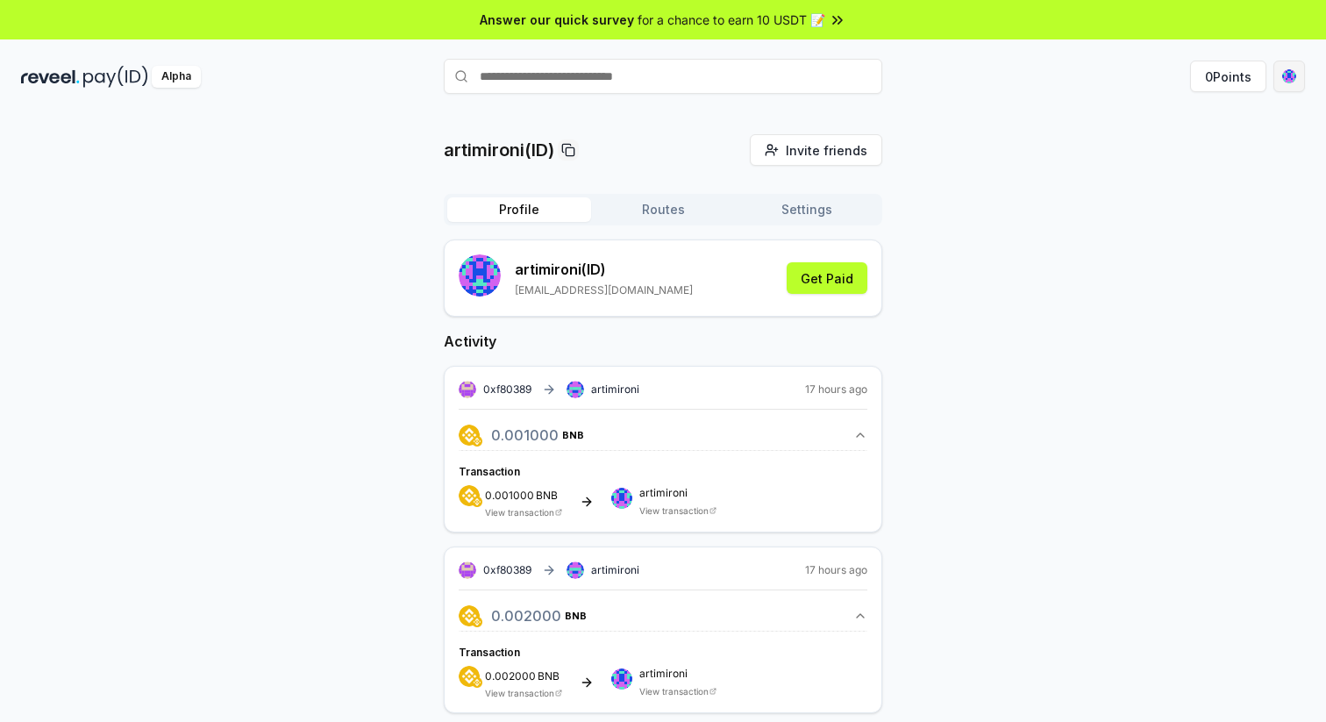
click at [1292, 74] on html "Answer our quick survey for a chance to earn 10 USDT 📝 Alpha 0 Points artimiron…" at bounding box center [663, 361] width 1326 height 722
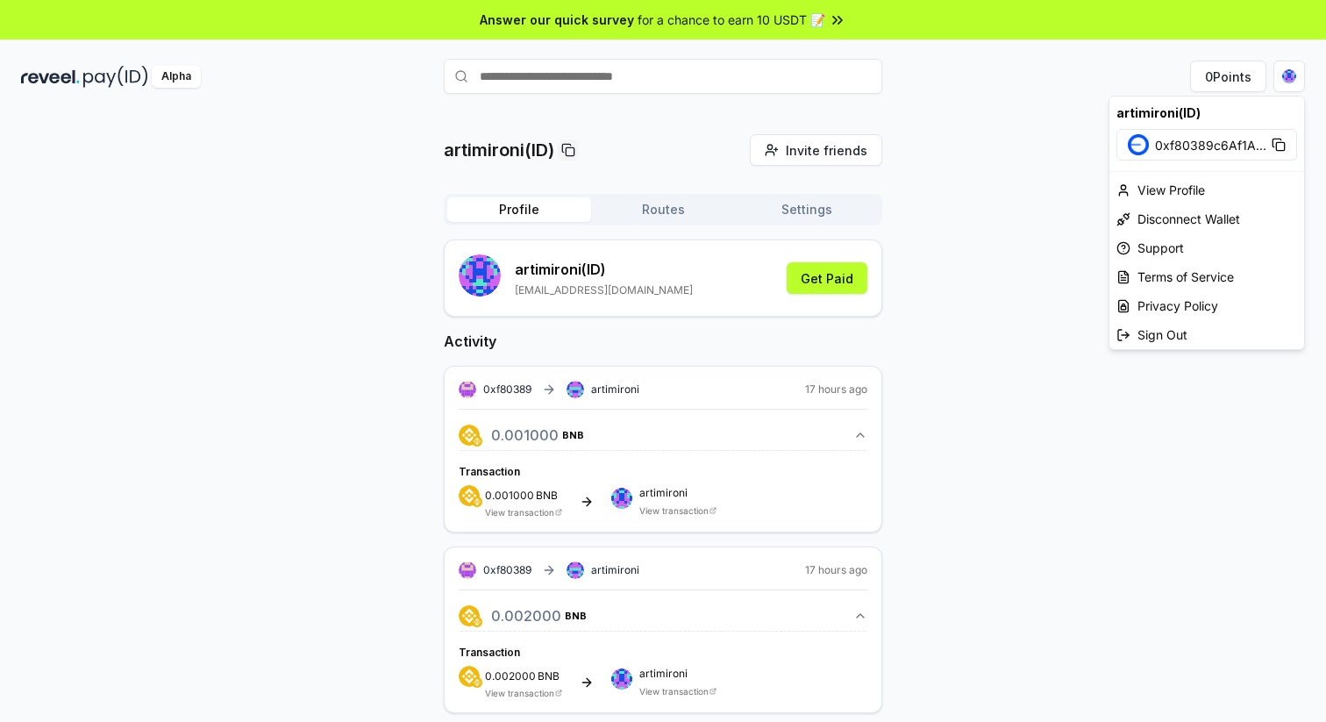
click at [1141, 148] on img at bounding box center [1138, 144] width 21 height 21
click at [1030, 207] on html "Answer our quick survey for a chance to earn 10 USDT 📝 Alpha 0 Points artimiron…" at bounding box center [663, 361] width 1326 height 722
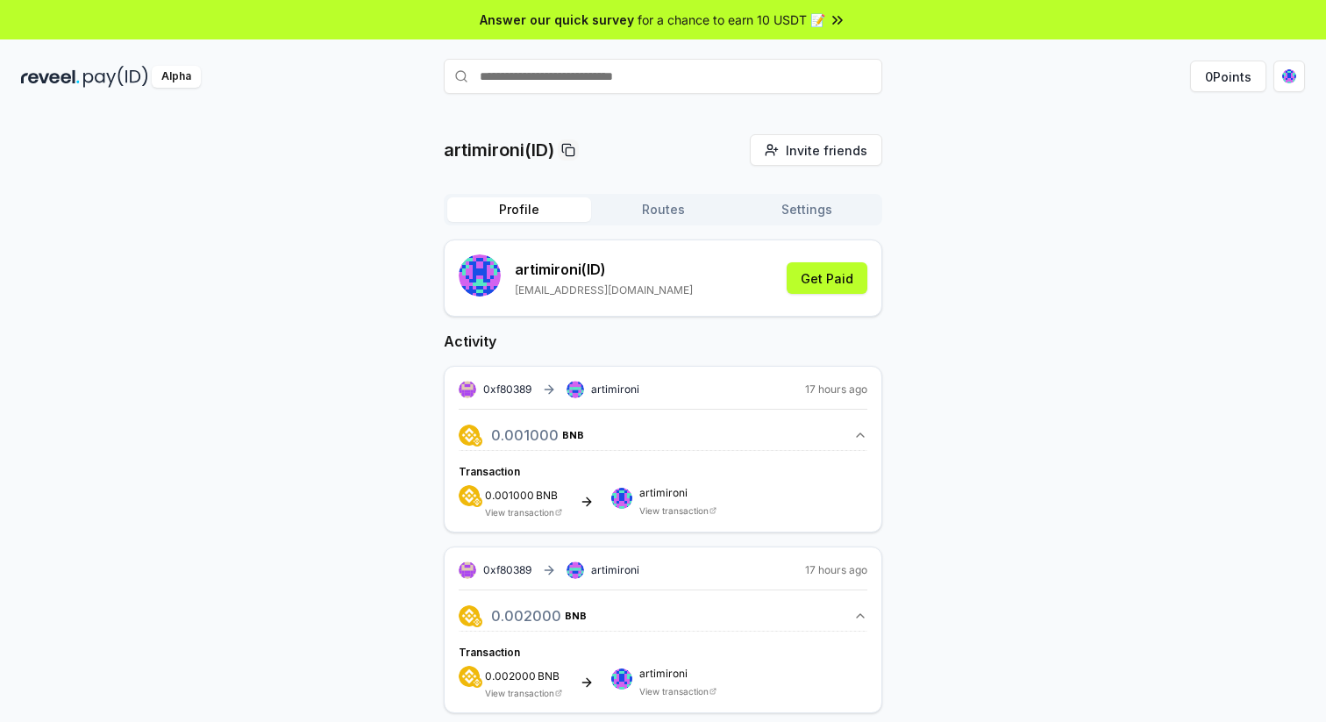
scroll to position [50, 0]
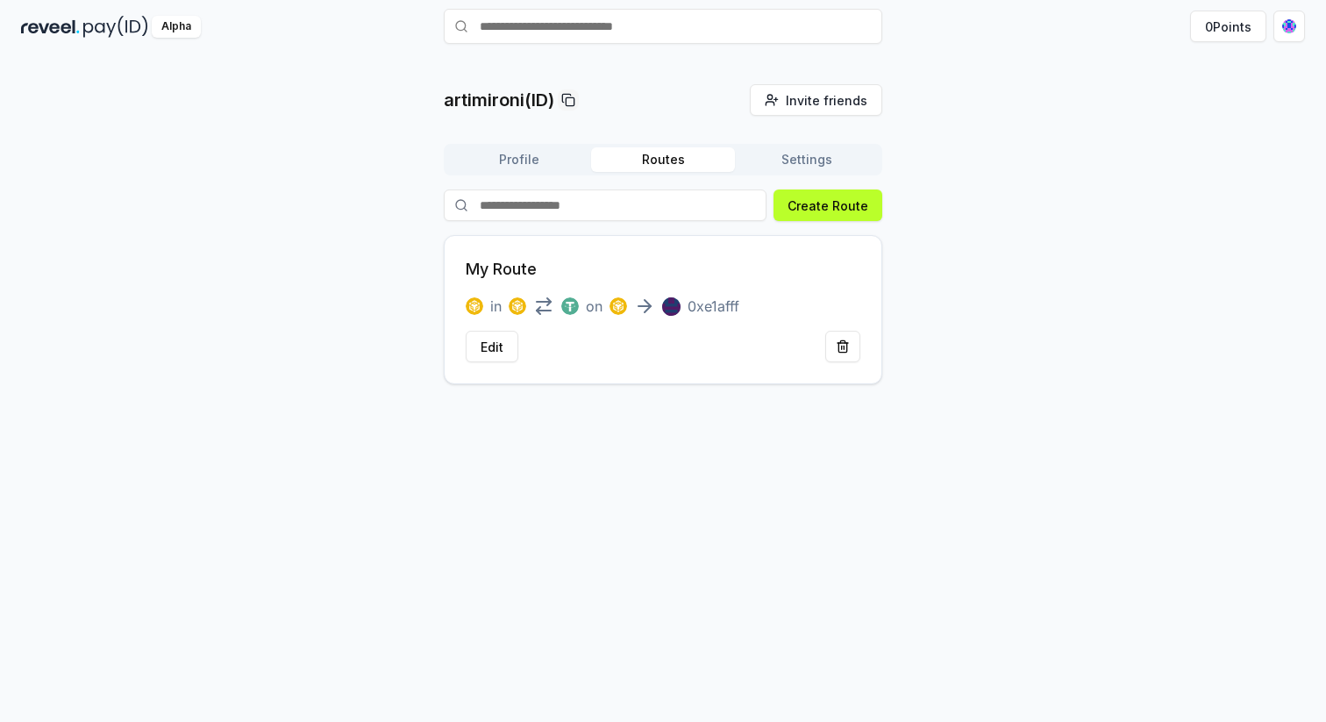
click at [668, 161] on button "Routes" at bounding box center [663, 159] width 144 height 25
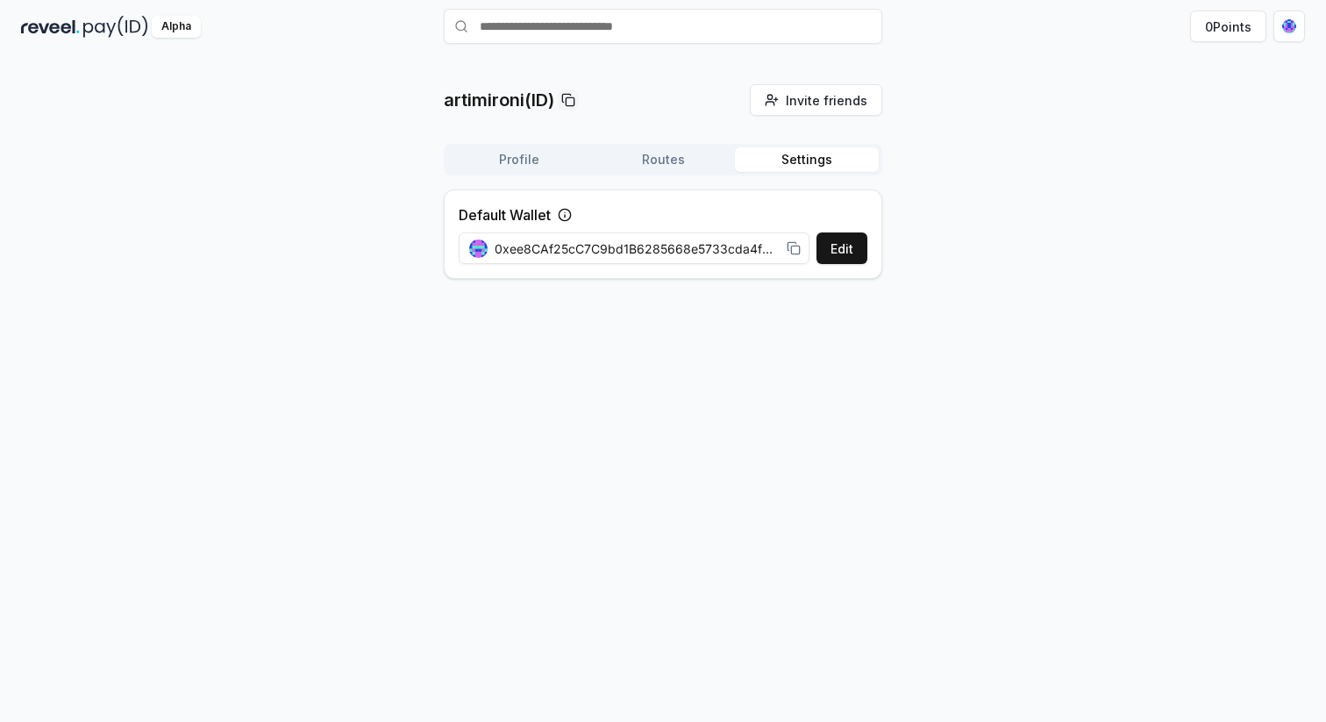
click at [815, 156] on button "Settings" at bounding box center [807, 159] width 144 height 25
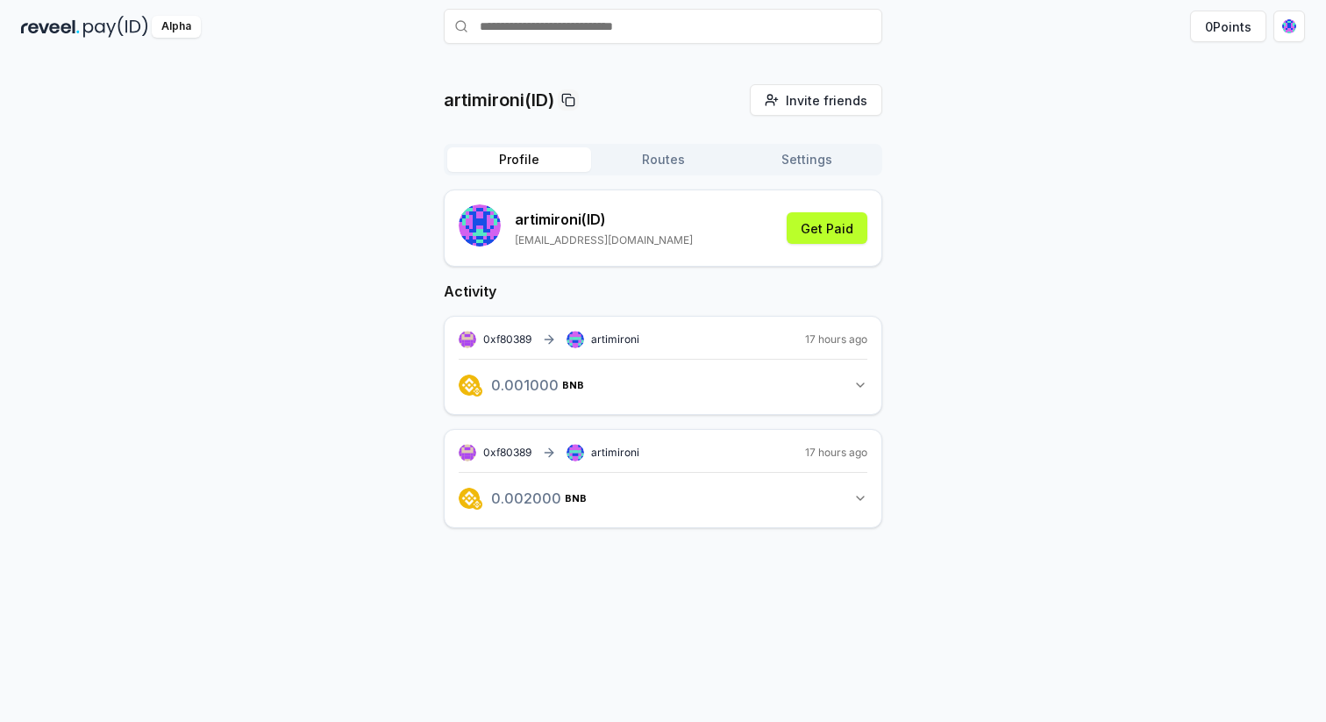
click at [513, 170] on button "Profile" at bounding box center [519, 159] width 144 height 25
click at [862, 382] on icon "button" at bounding box center [860, 385] width 14 height 14
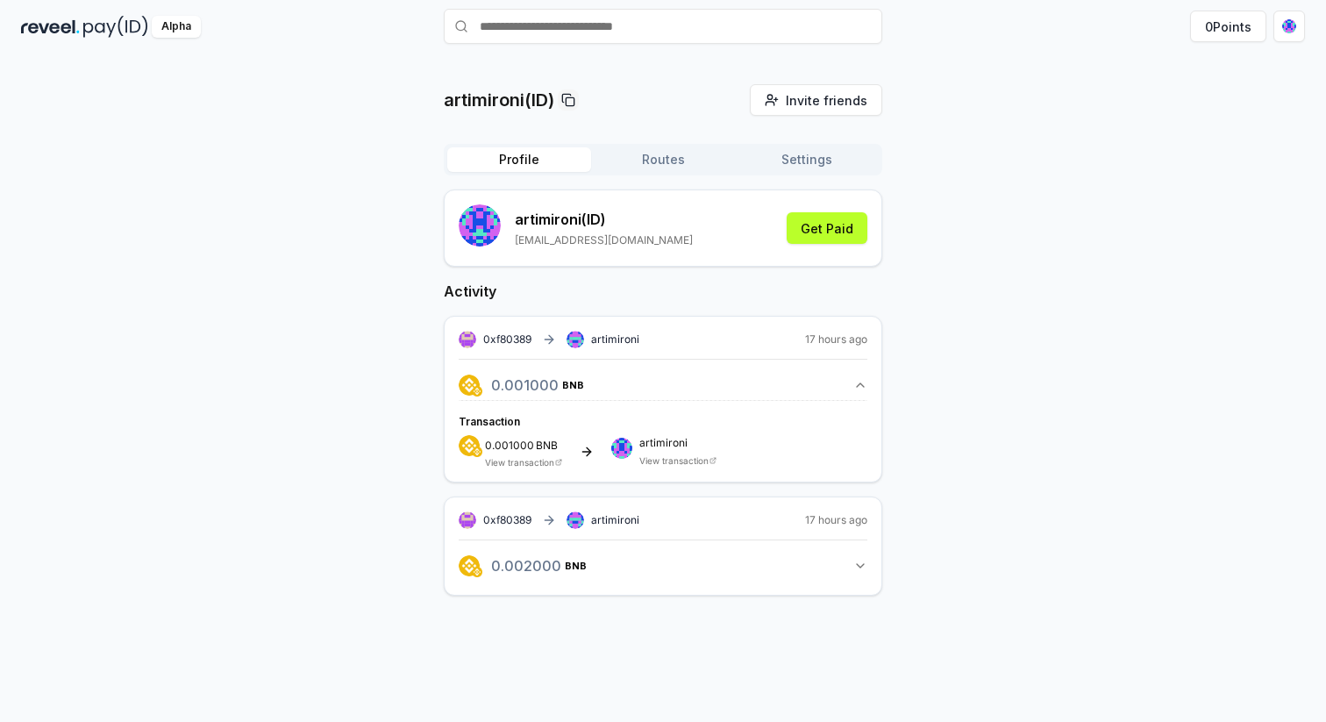
click at [531, 455] on div "0.001000 BNB View transaction" at bounding box center [523, 451] width 77 height 32
click at [669, 166] on button "Routes" at bounding box center [663, 159] width 144 height 25
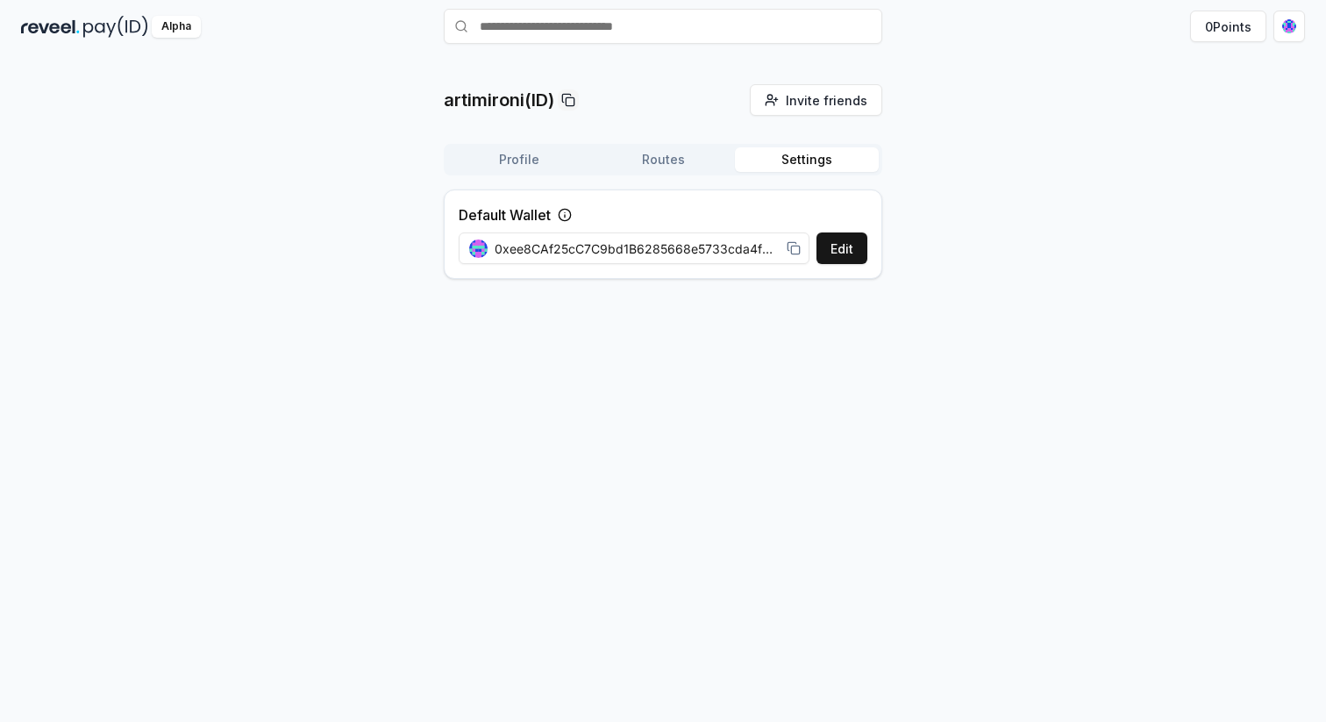
click at [809, 156] on button "Settings" at bounding box center [807, 159] width 144 height 25
click at [838, 250] on button "Edit" at bounding box center [841, 248] width 51 height 32
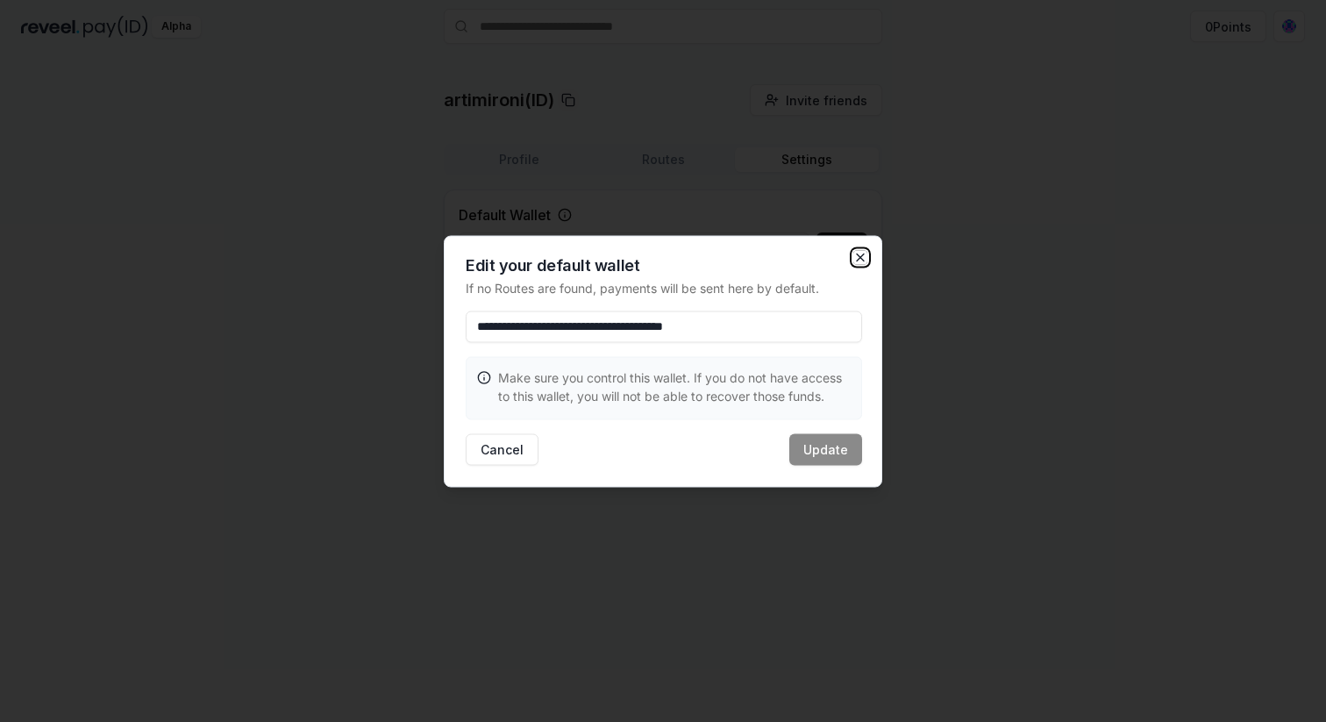
click at [860, 257] on icon "button" at bounding box center [860, 256] width 7 height 7
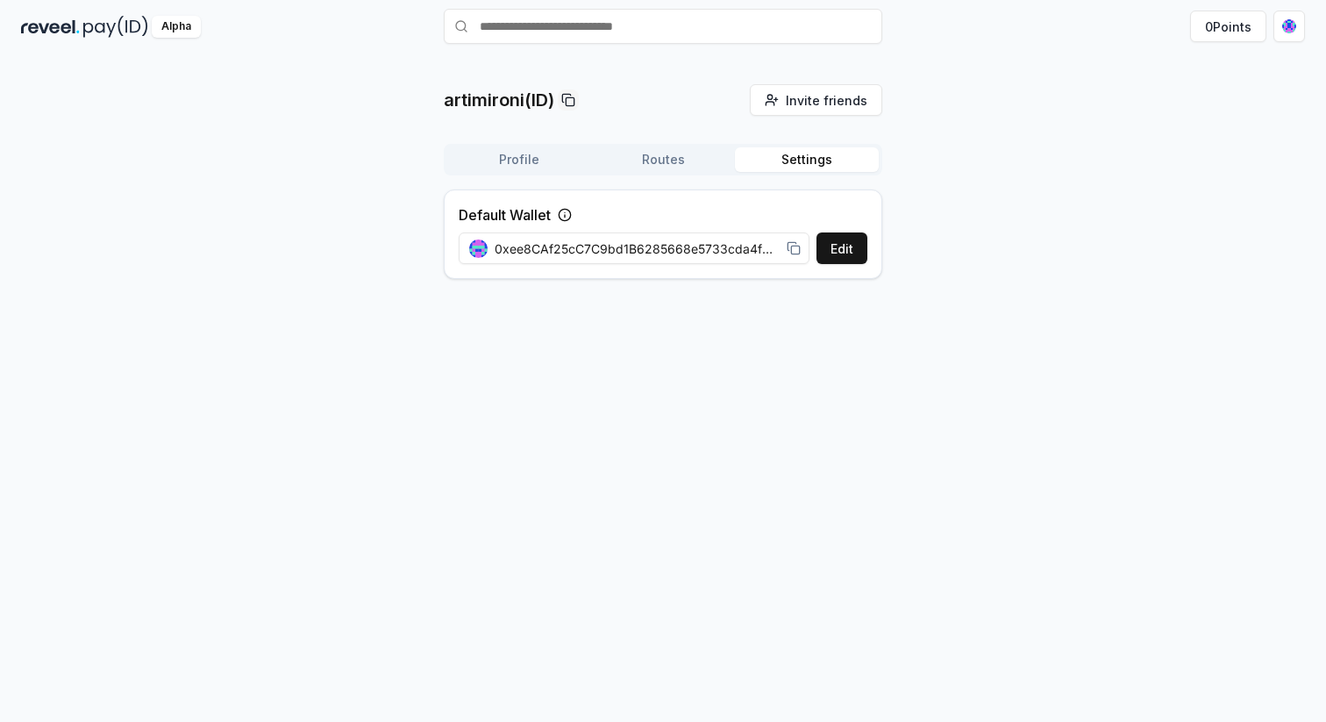
click at [792, 252] on icon at bounding box center [794, 248] width 14 height 14
click at [1295, 23] on html "Answer our quick survey for a chance to earn 10 USDT 📝 Alpha 0 Points artimiron…" at bounding box center [663, 361] width 1326 height 722
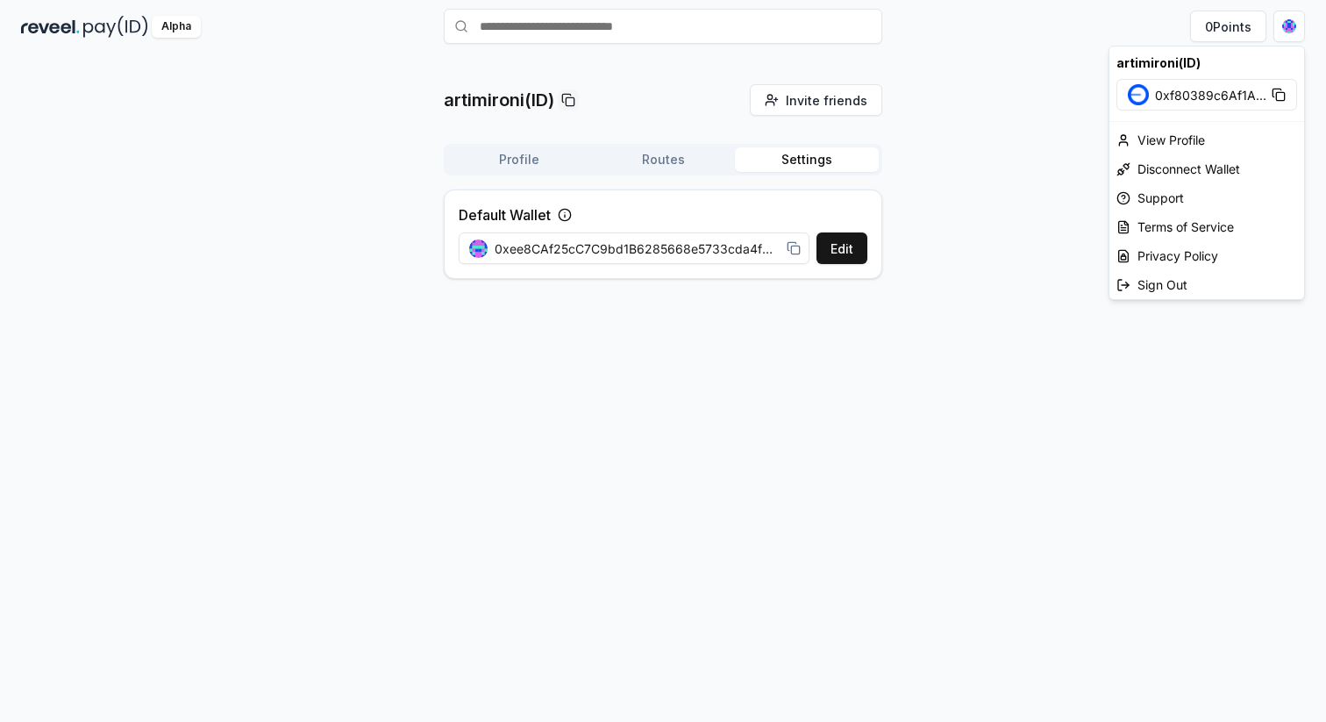
click at [1060, 154] on html "Answer our quick survey for a chance to earn 10 USDT 📝 Alpha 0 Points artimiron…" at bounding box center [663, 361] width 1326 height 722
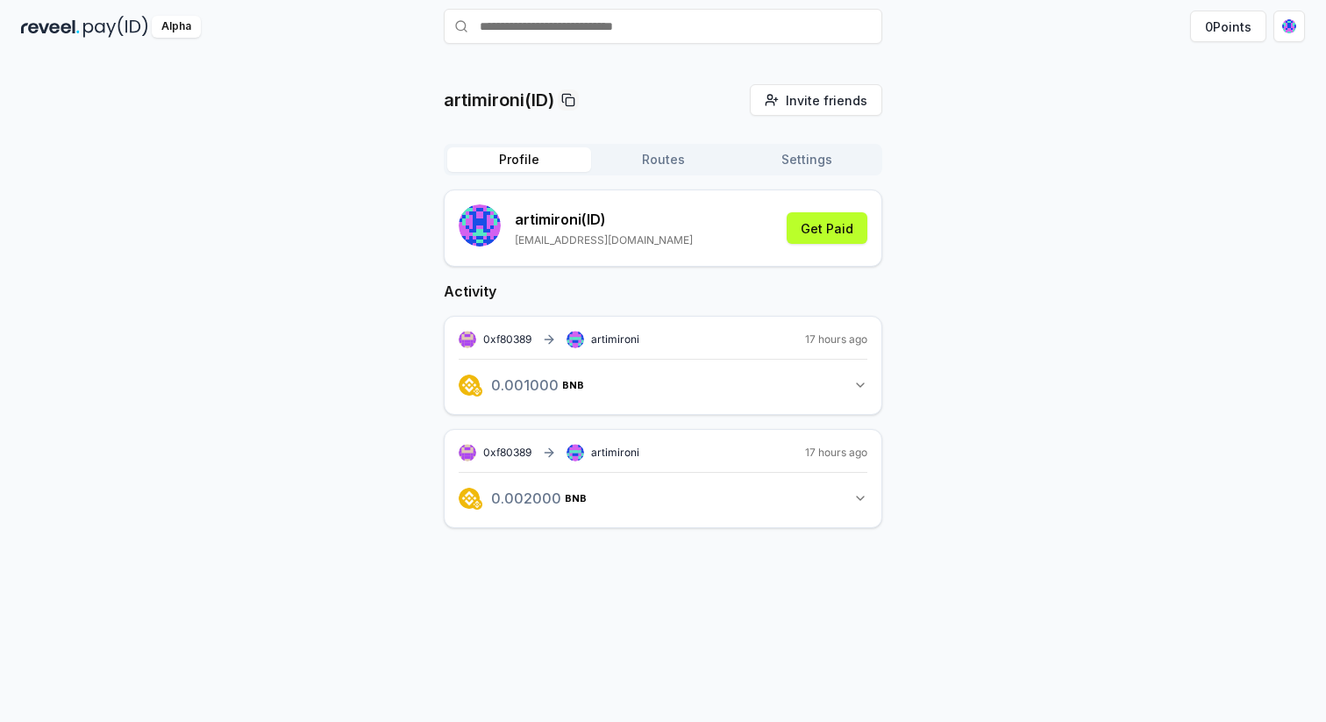
click at [533, 161] on button "Profile" at bounding box center [519, 159] width 144 height 25
click at [649, 156] on button "Routes" at bounding box center [663, 159] width 144 height 25
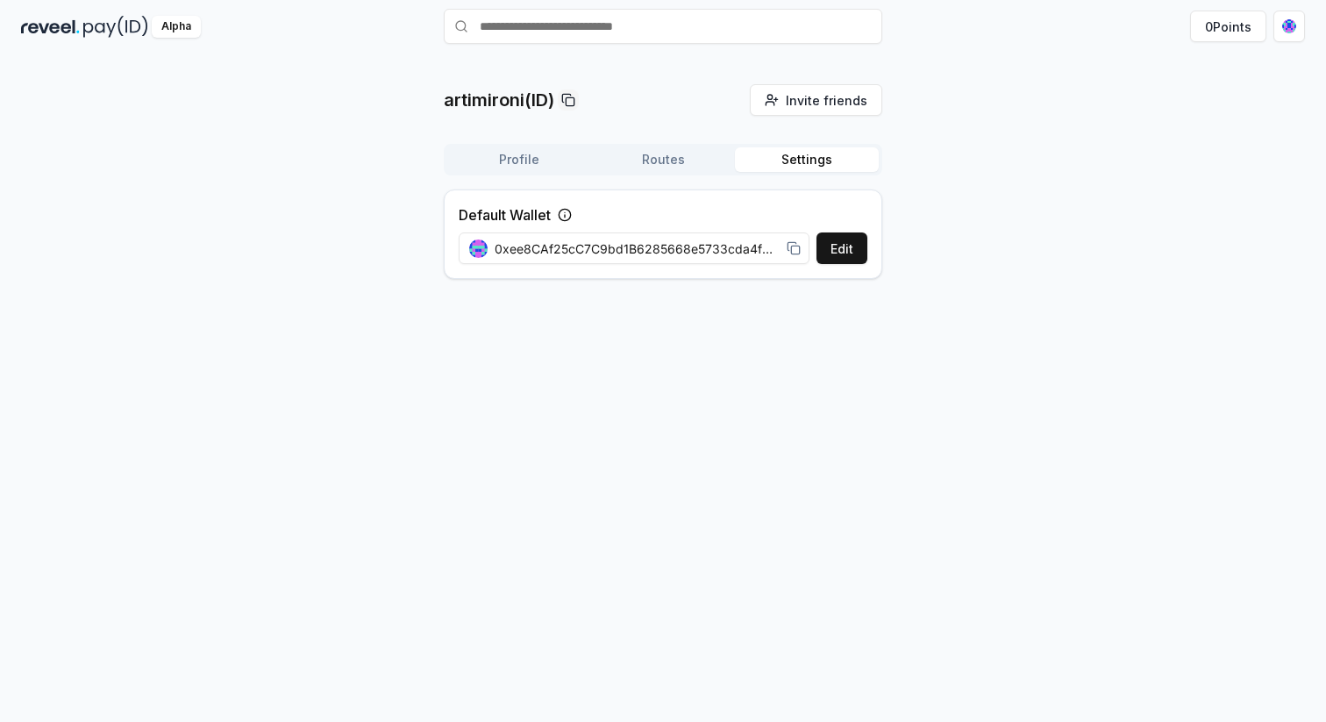
click at [820, 161] on button "Settings" at bounding box center [807, 159] width 144 height 25
